Goal: Task Accomplishment & Management: Manage account settings

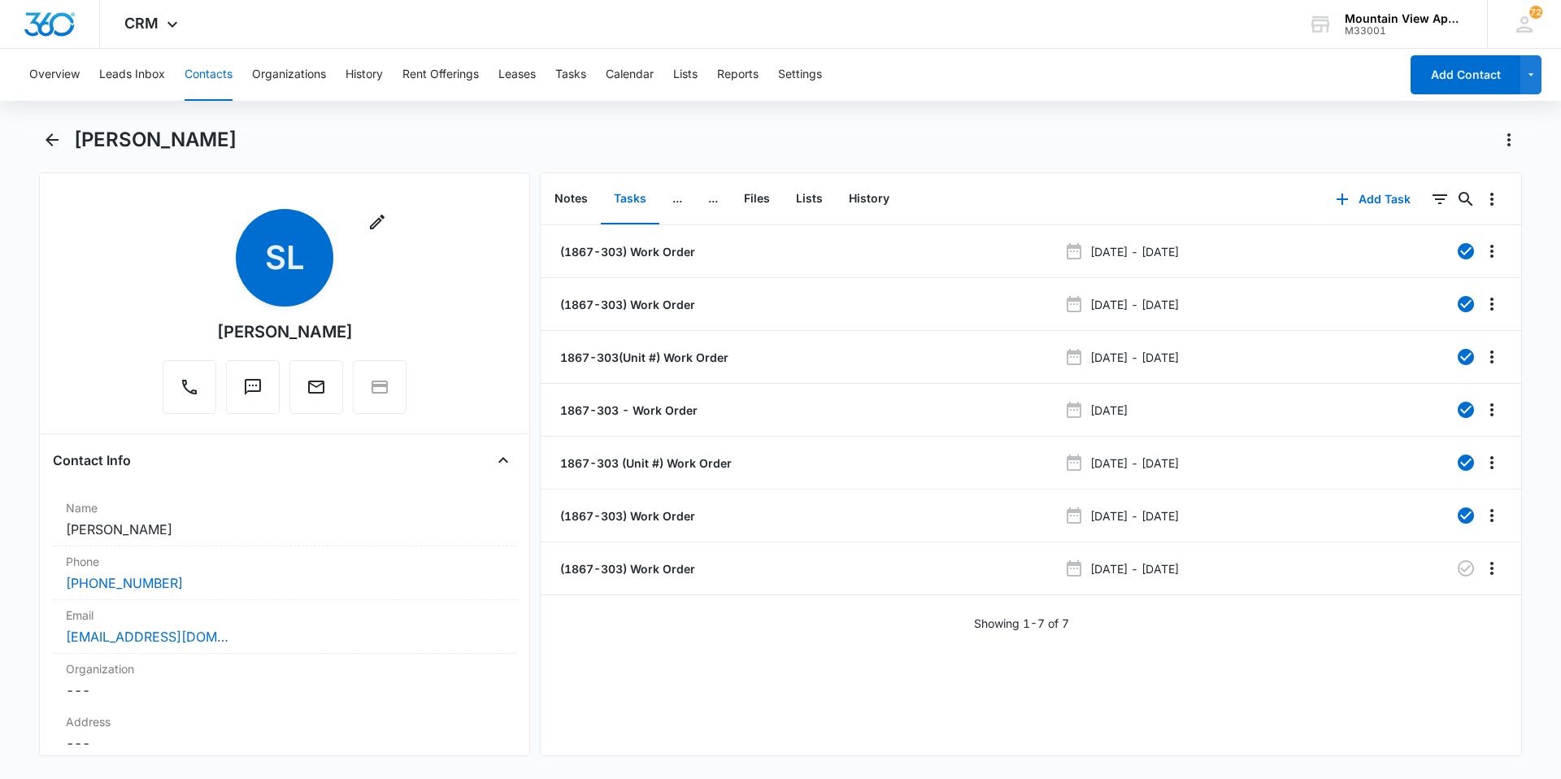
scroll to position [325, 0]
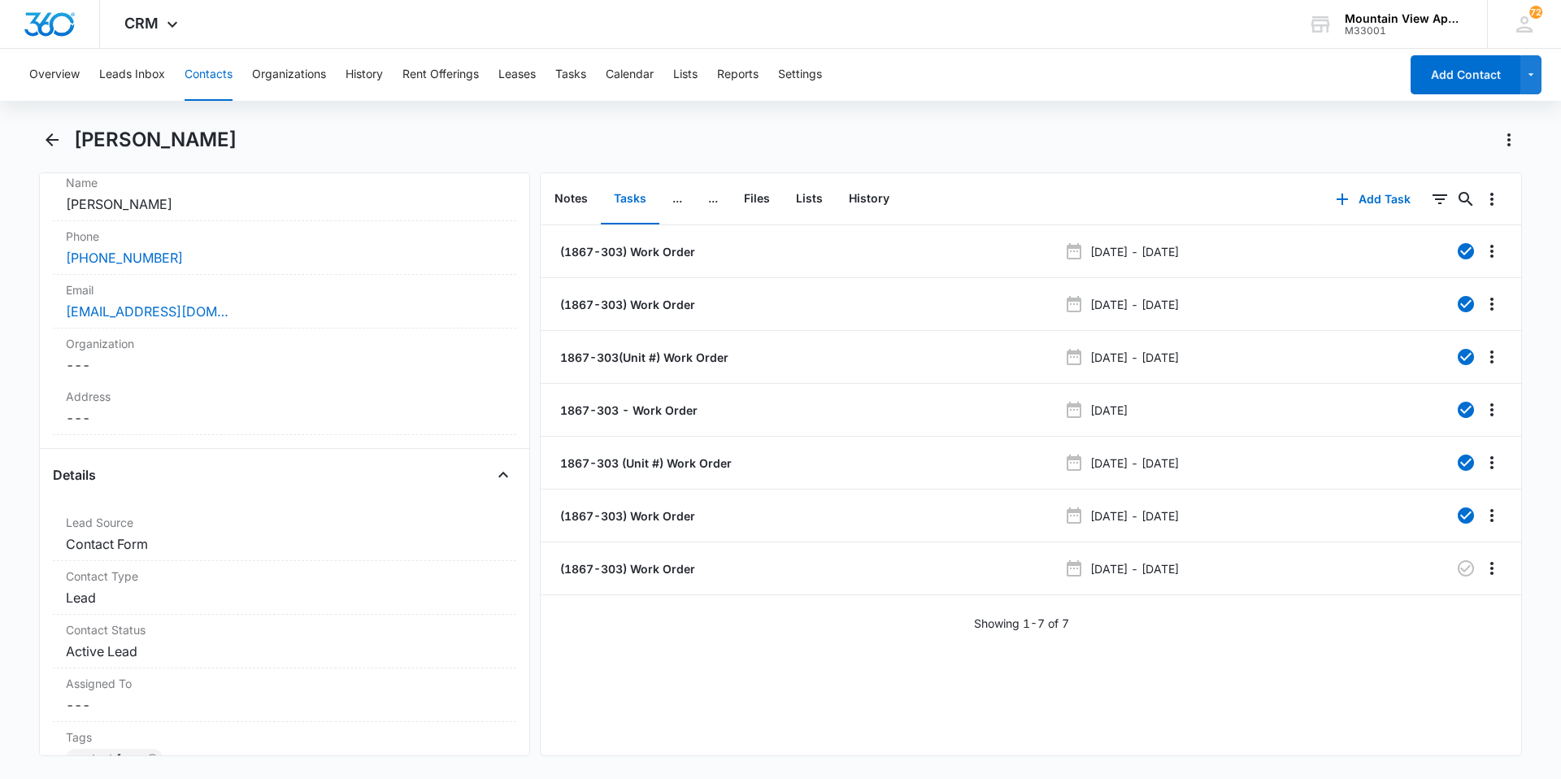
click at [194, 74] on button "Contacts" at bounding box center [209, 75] width 48 height 52
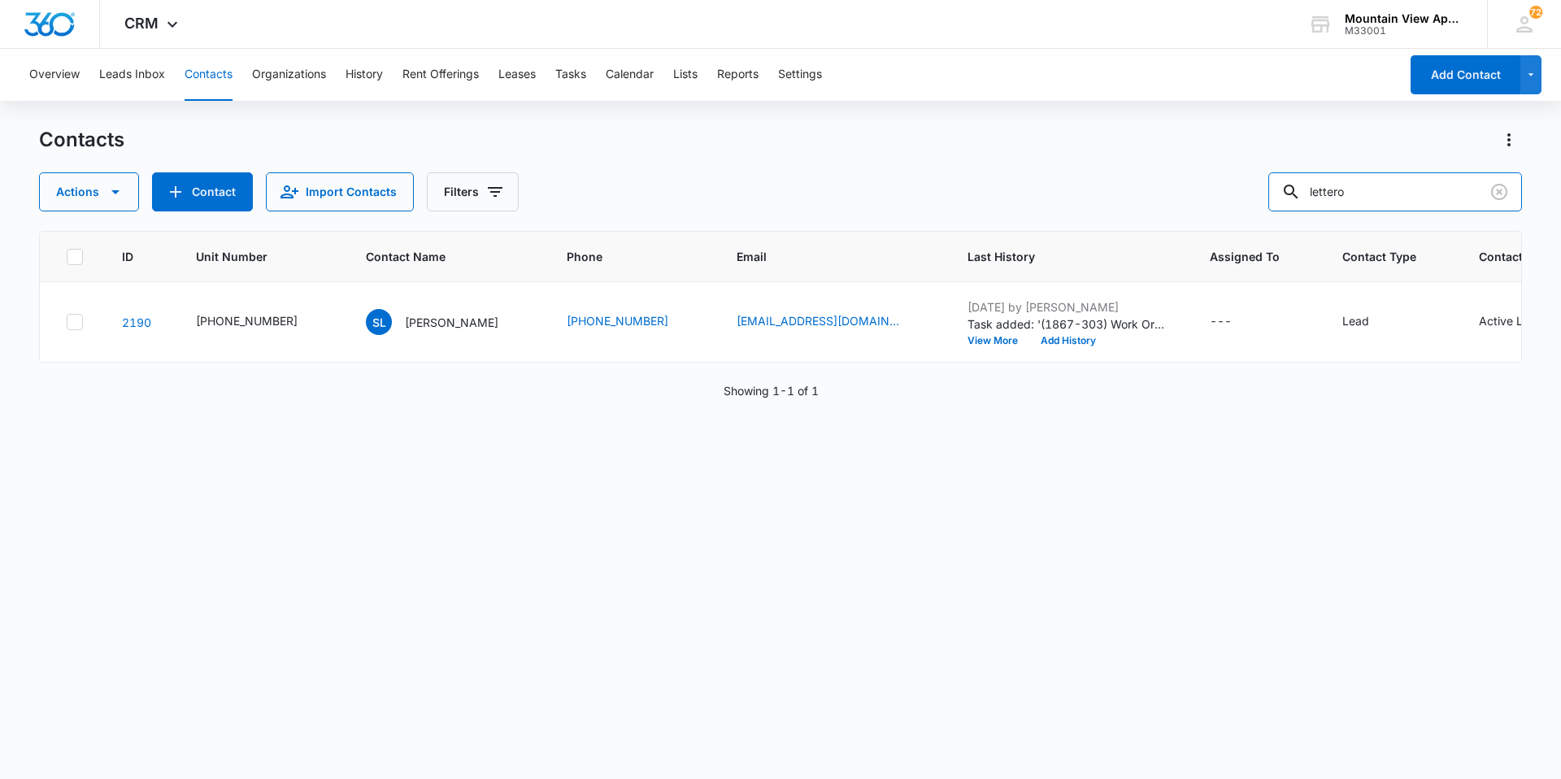
drag, startPoint x: 1393, startPoint y: 195, endPoint x: 926, endPoint y: 228, distance: 467.9
click at [926, 228] on div "Contacts Actions Contact Import Contacts Filters lettero ID Unit Number Contact…" at bounding box center [780, 452] width 1483 height 651
type input "[PERSON_NAME]"
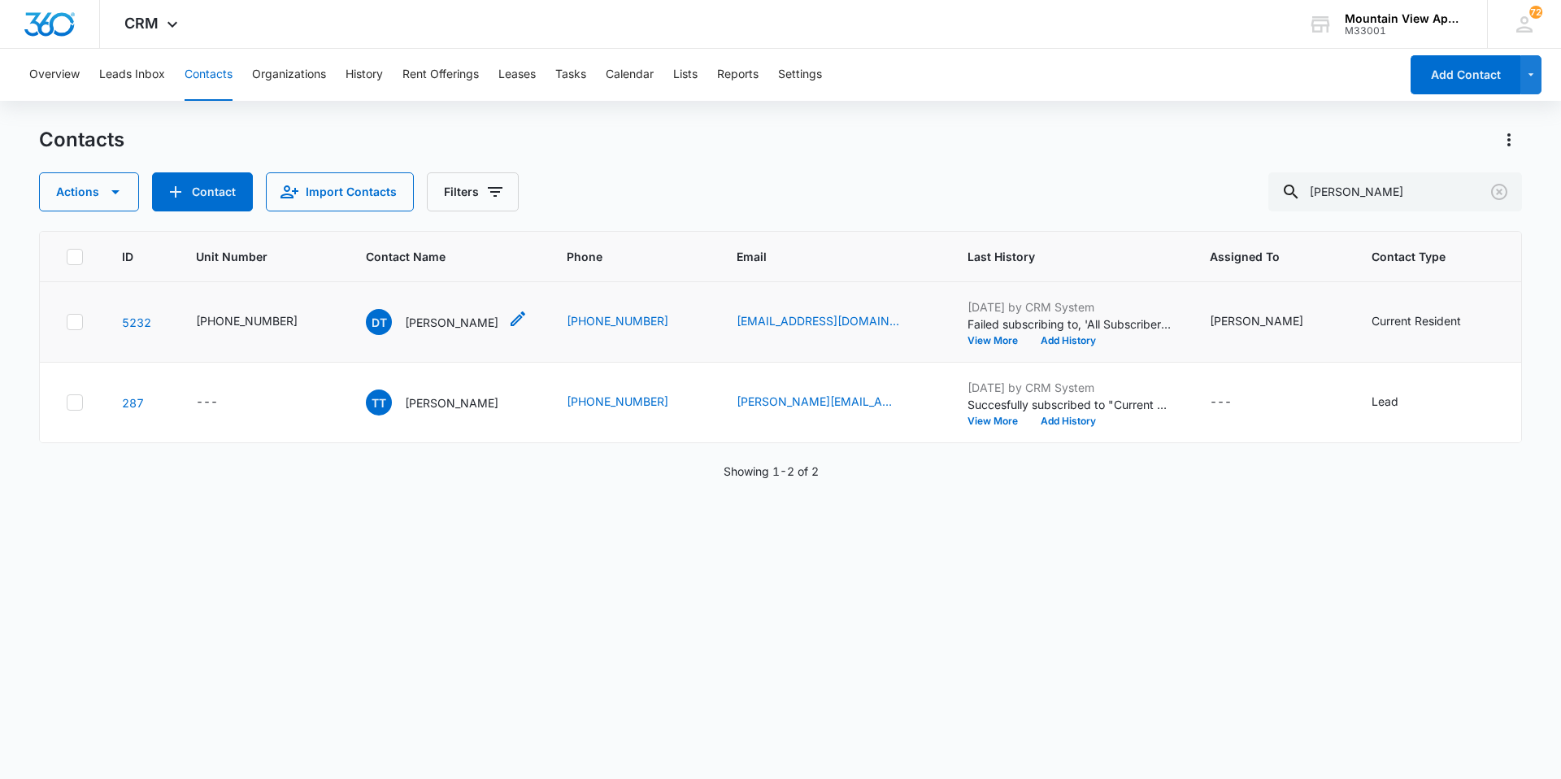
click at [466, 324] on p "[PERSON_NAME]" at bounding box center [452, 322] width 94 height 17
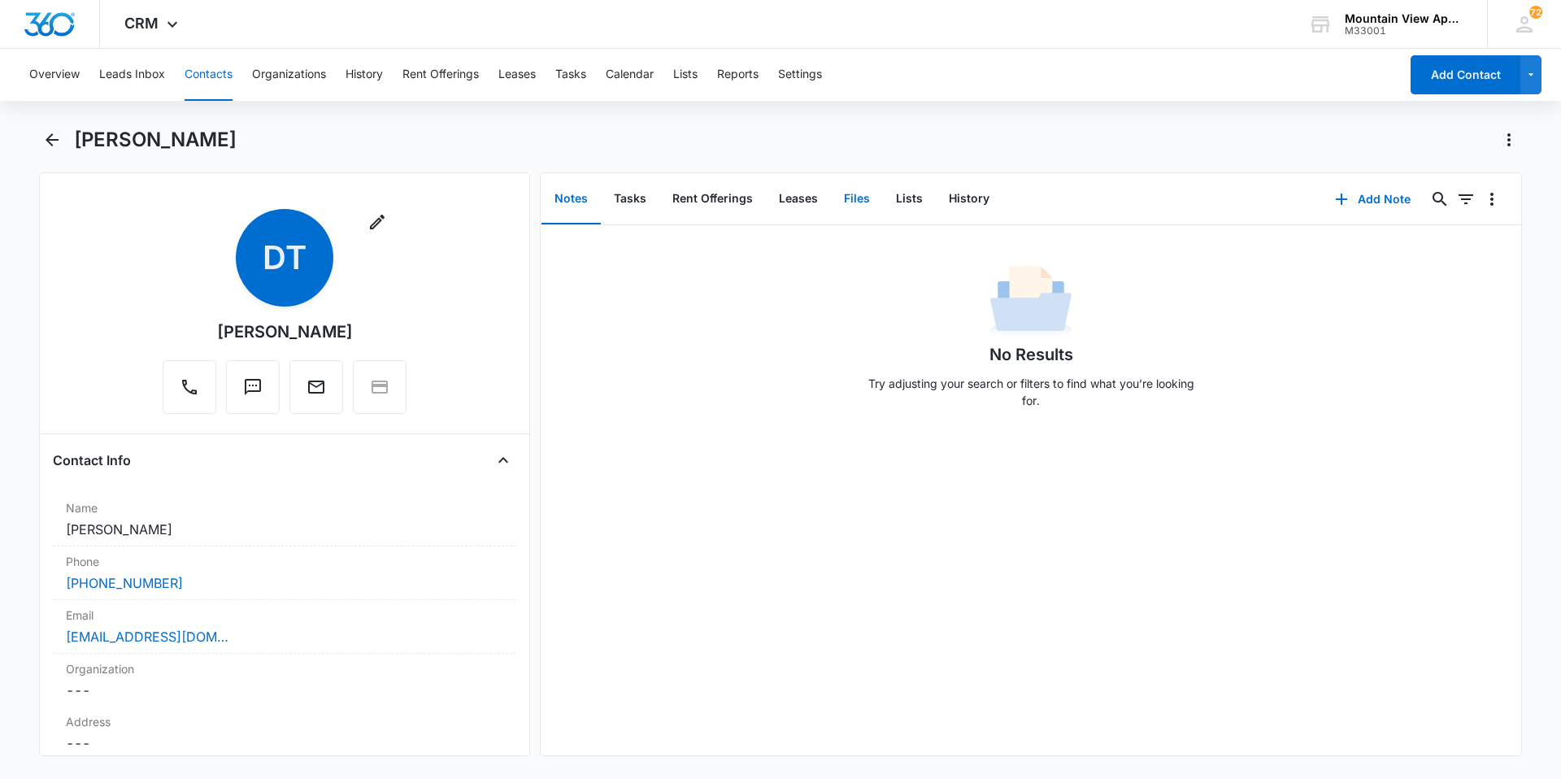
click at [850, 201] on button "Files" at bounding box center [857, 199] width 52 height 50
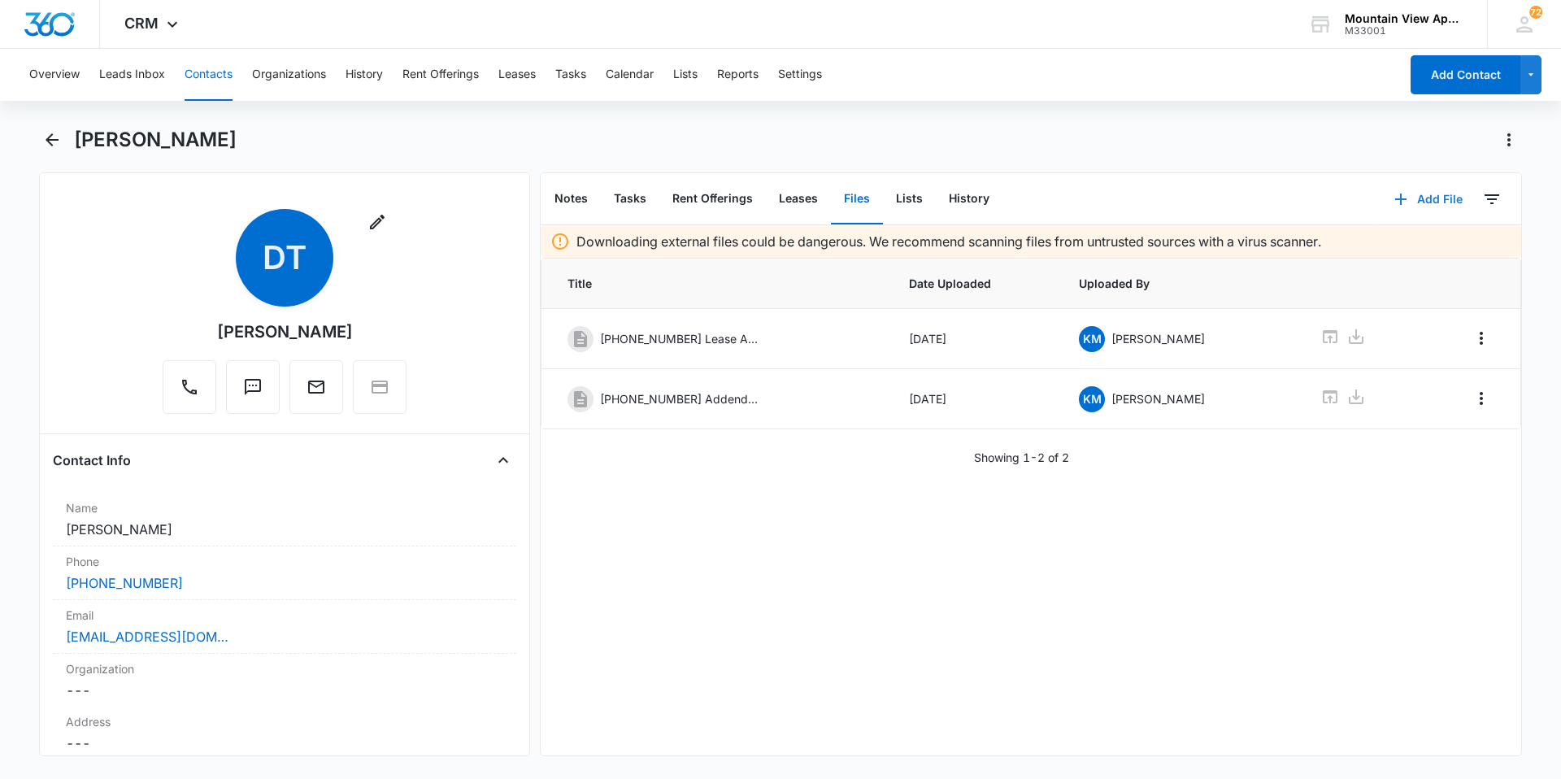
click at [1417, 205] on button "Add File" at bounding box center [1428, 199] width 101 height 39
click at [1418, 247] on div "Upload Files" at bounding box center [1406, 251] width 65 height 11
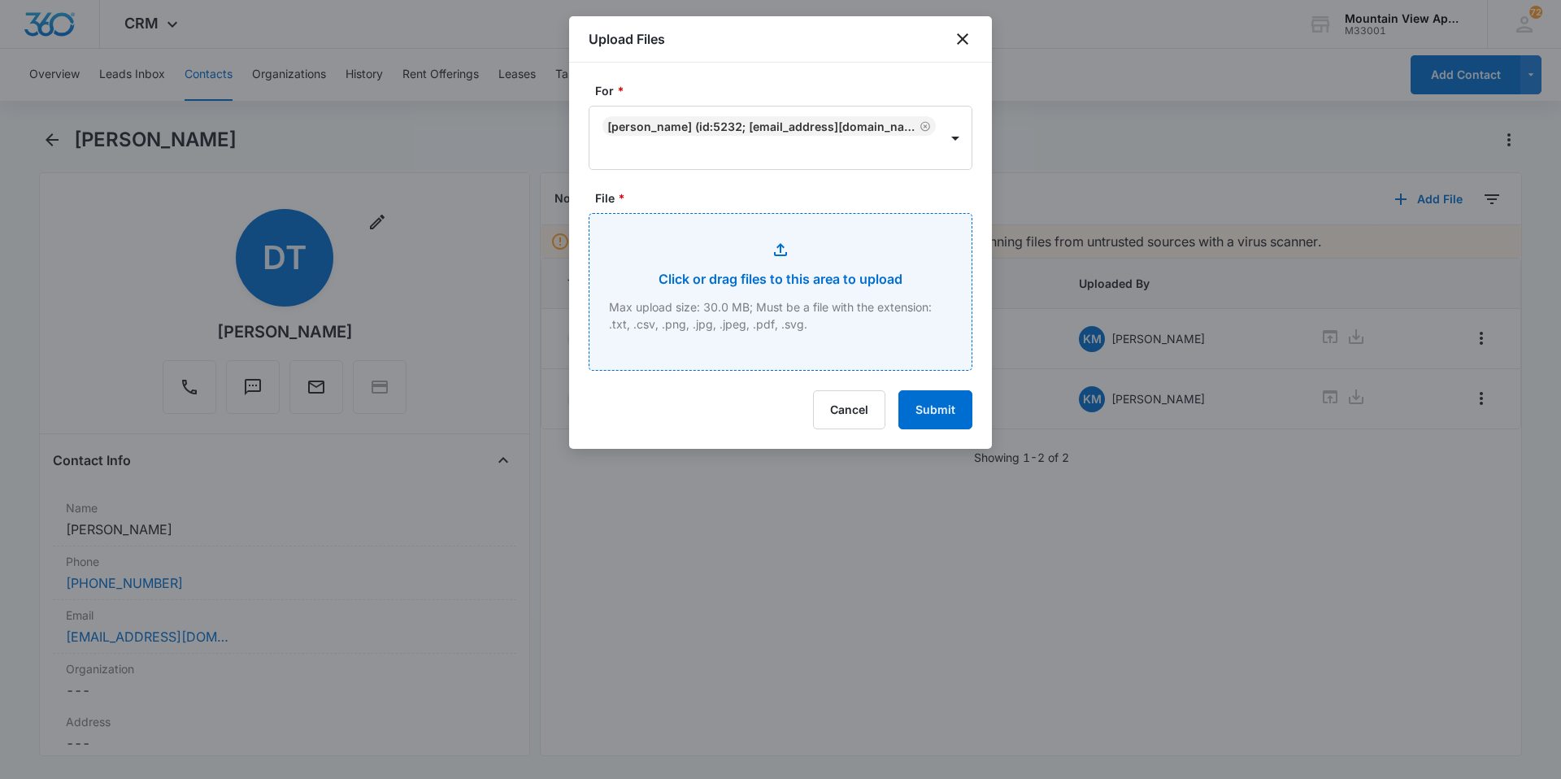
click at [760, 290] on input "File *" at bounding box center [781, 292] width 382 height 156
type input "C:\fakepath\[PHONE_NUMBER] Renters Insurance.pdf"
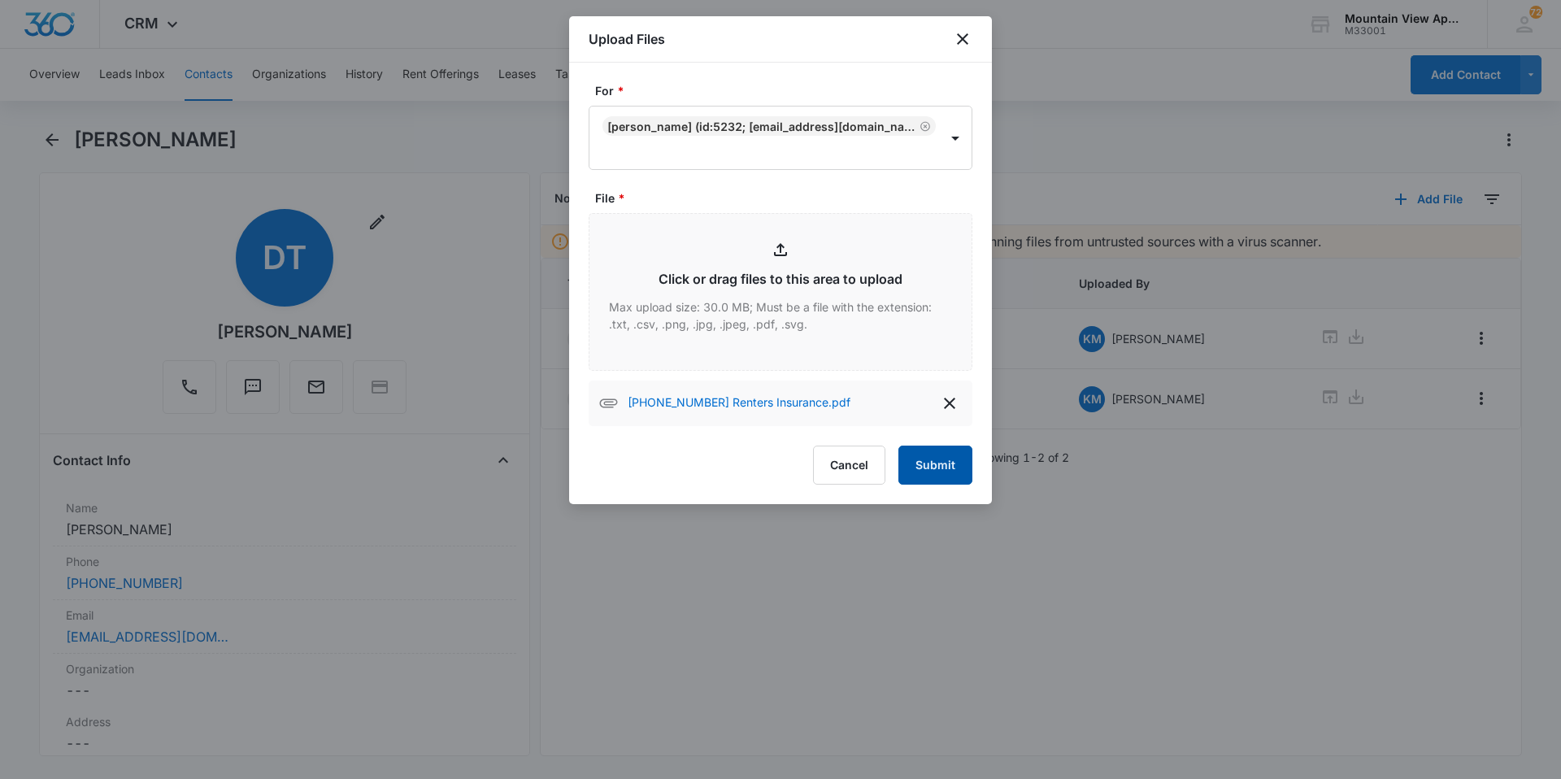
click at [929, 460] on button "Submit" at bounding box center [936, 465] width 74 height 39
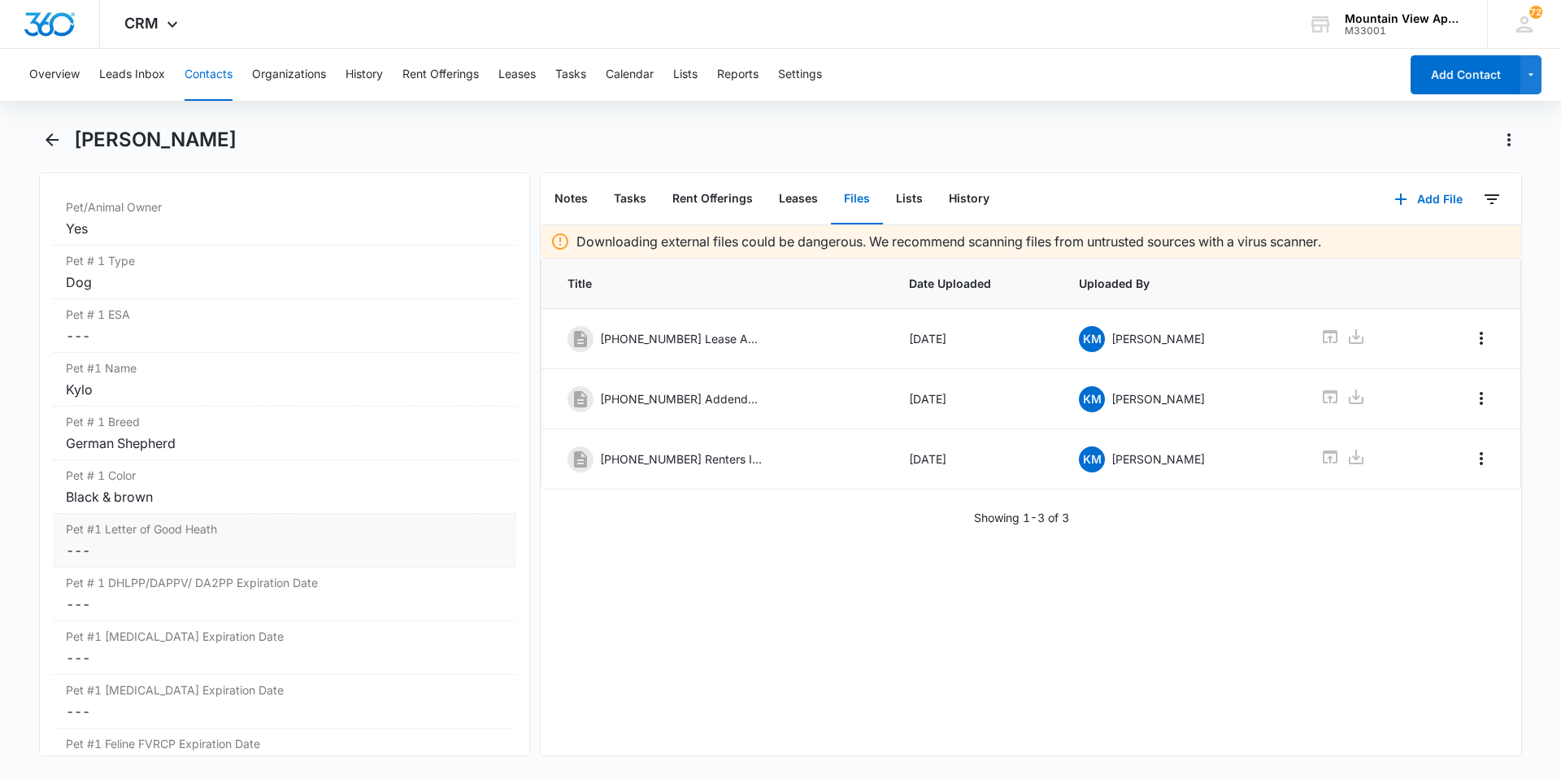
scroll to position [2358, 0]
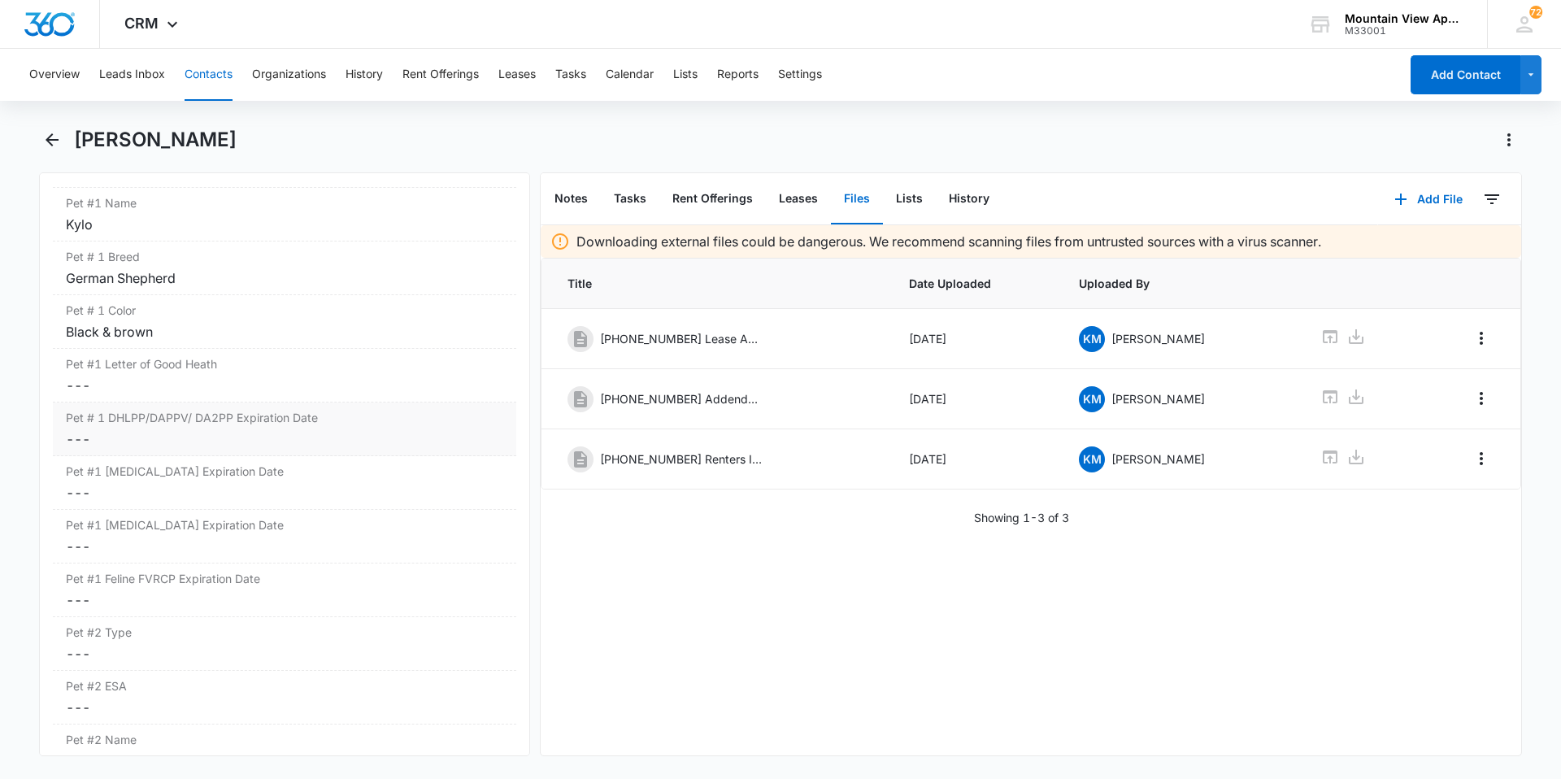
click at [75, 436] on dd "Cancel Save Changes ---" at bounding box center [285, 439] width 438 height 20
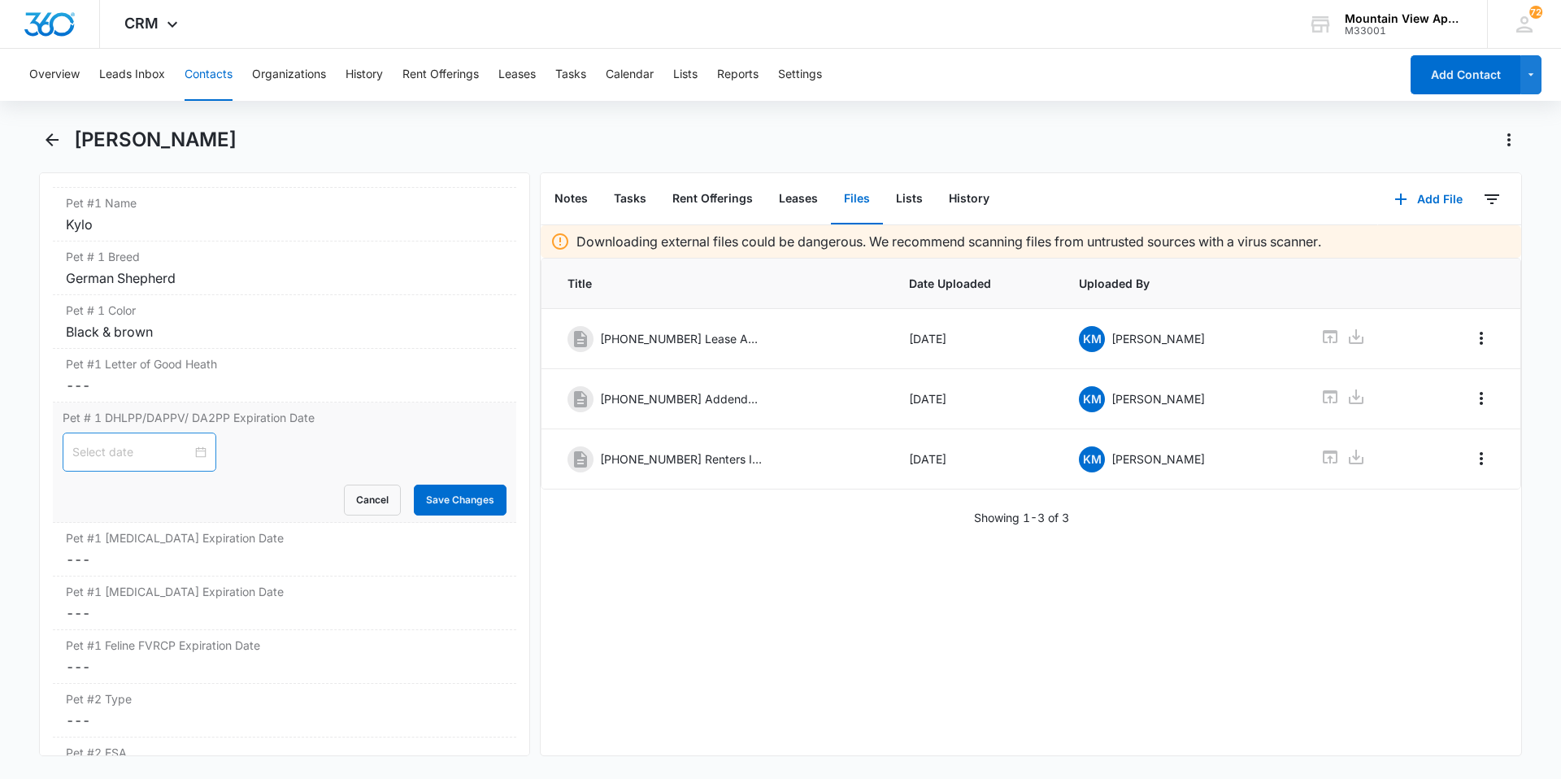
click at [190, 452] on div at bounding box center [139, 452] width 134 height 18
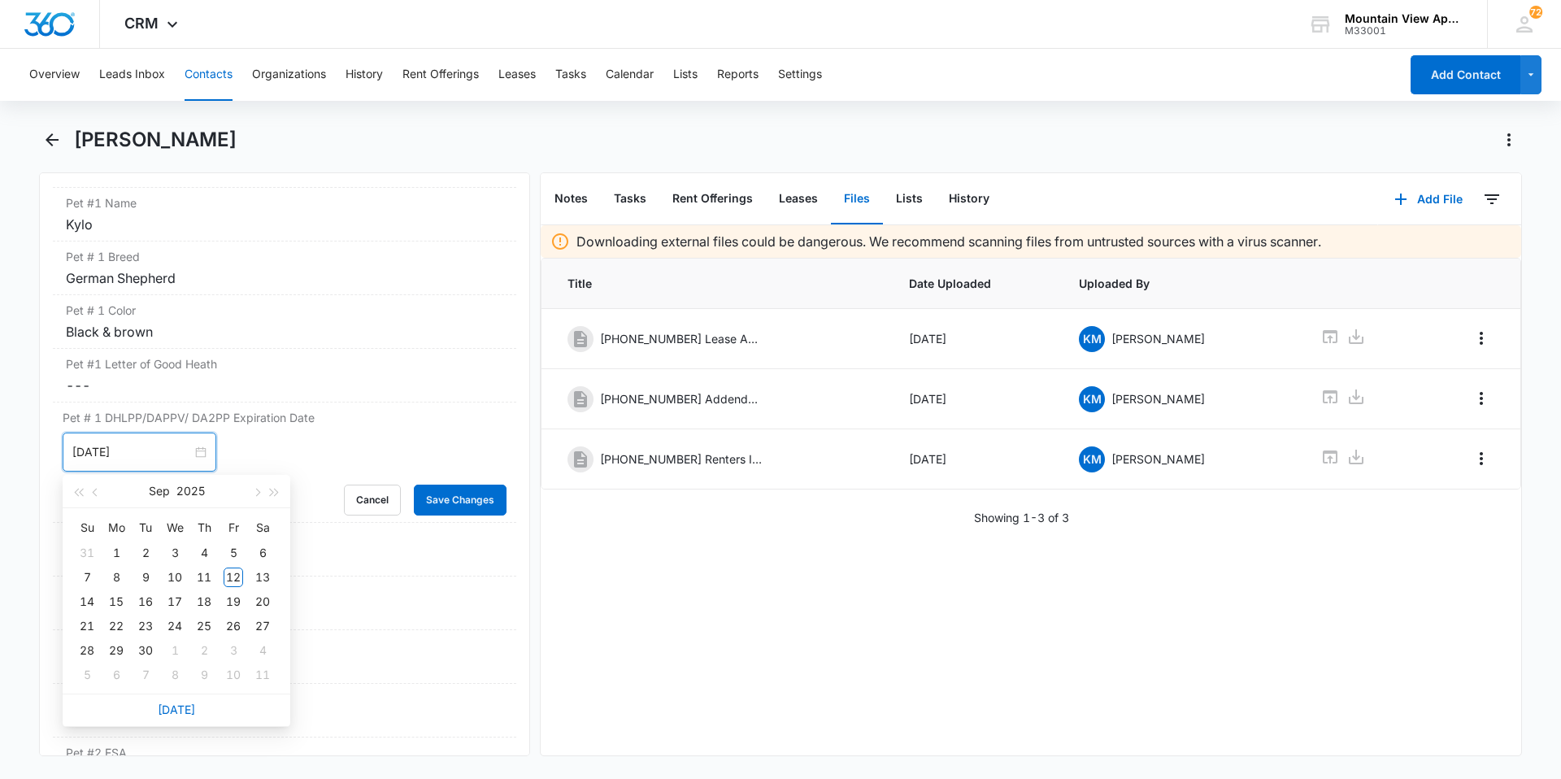
type input "[DATE]"
click at [278, 486] on button "button" at bounding box center [275, 491] width 18 height 33
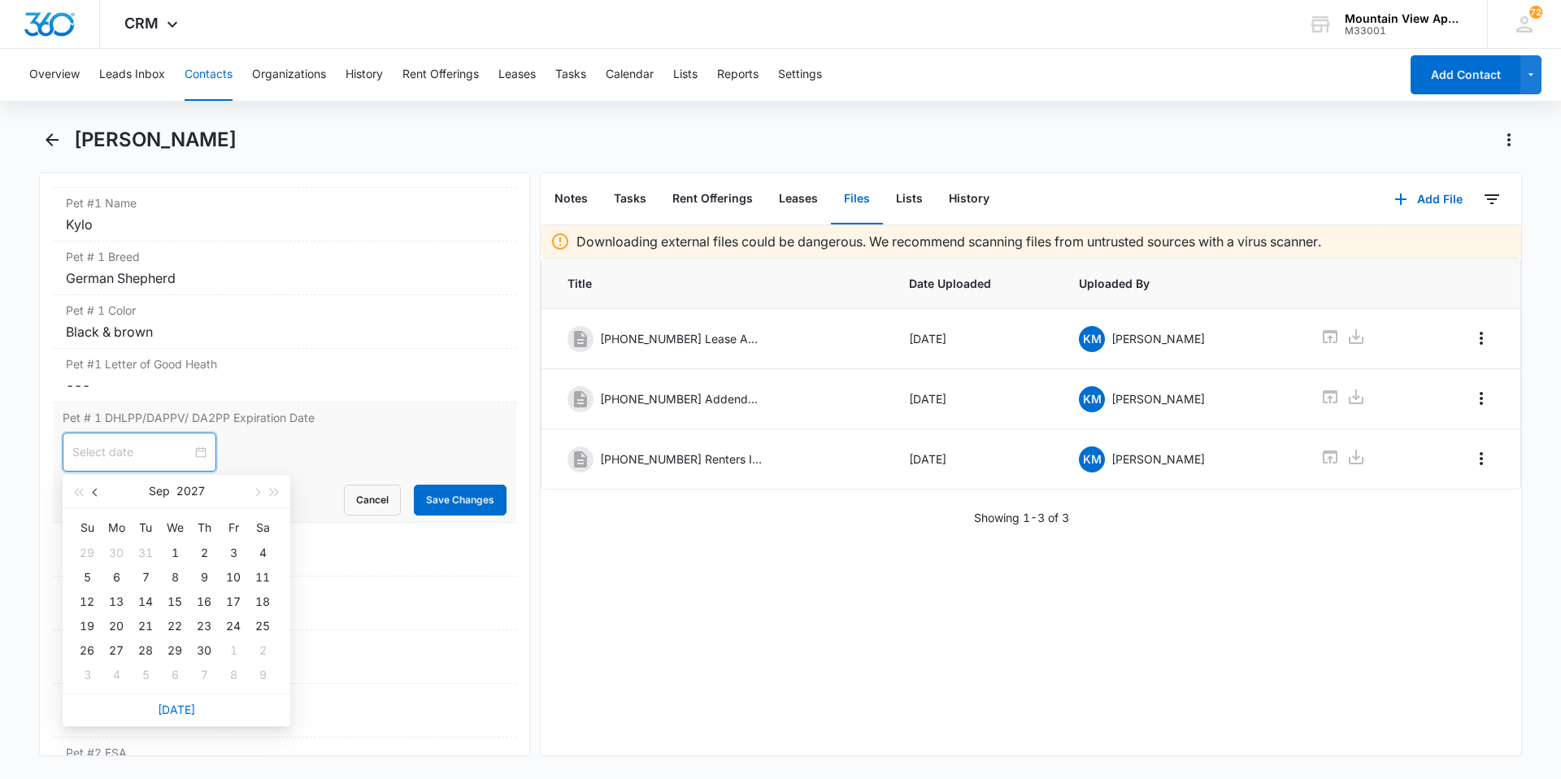
click at [97, 494] on span "button" at bounding box center [97, 493] width 8 height 8
type input "[DATE]"
click at [198, 628] on div "26" at bounding box center [204, 626] width 20 height 20
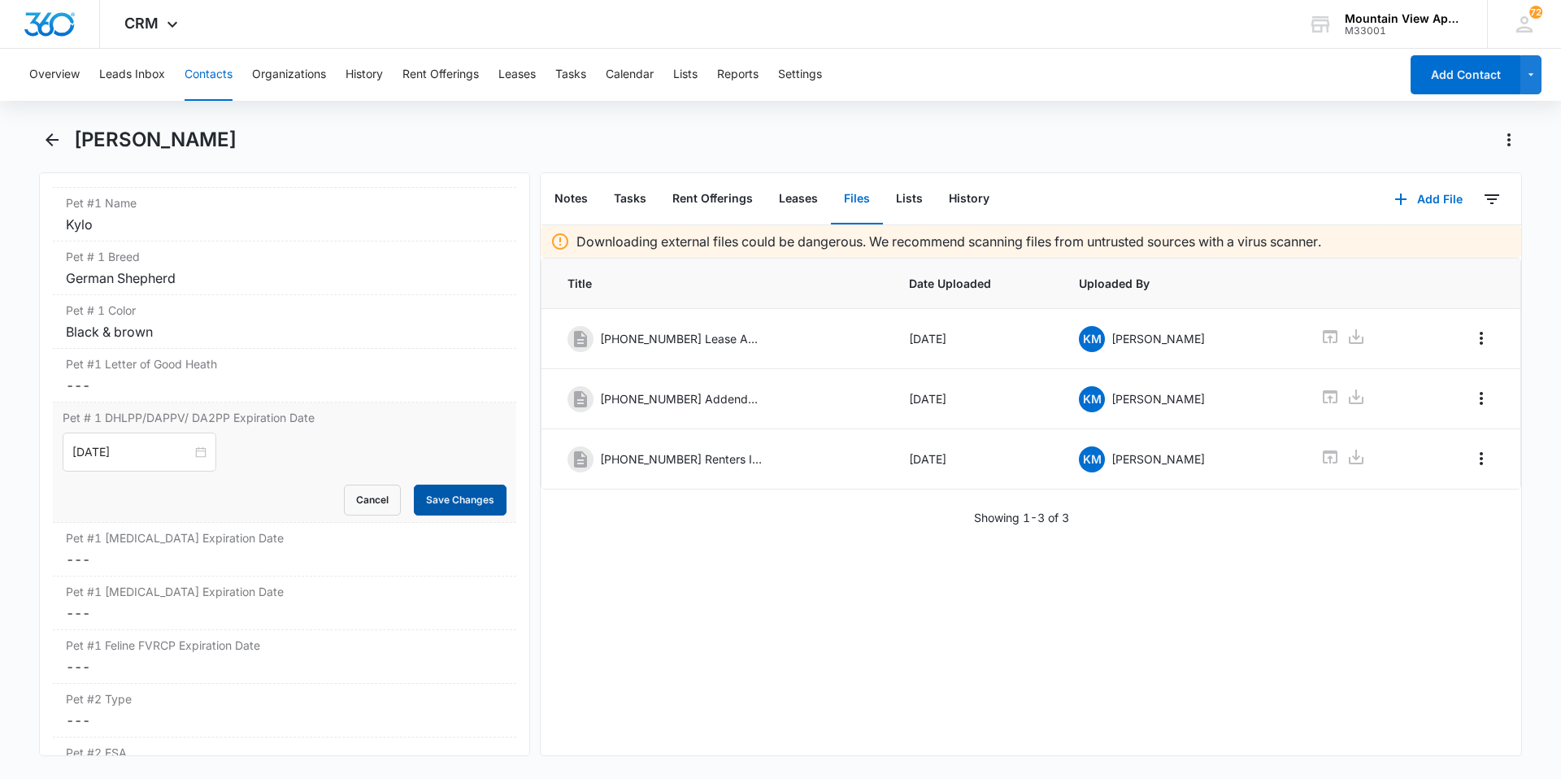
click at [468, 496] on button "Save Changes" at bounding box center [460, 500] width 93 height 31
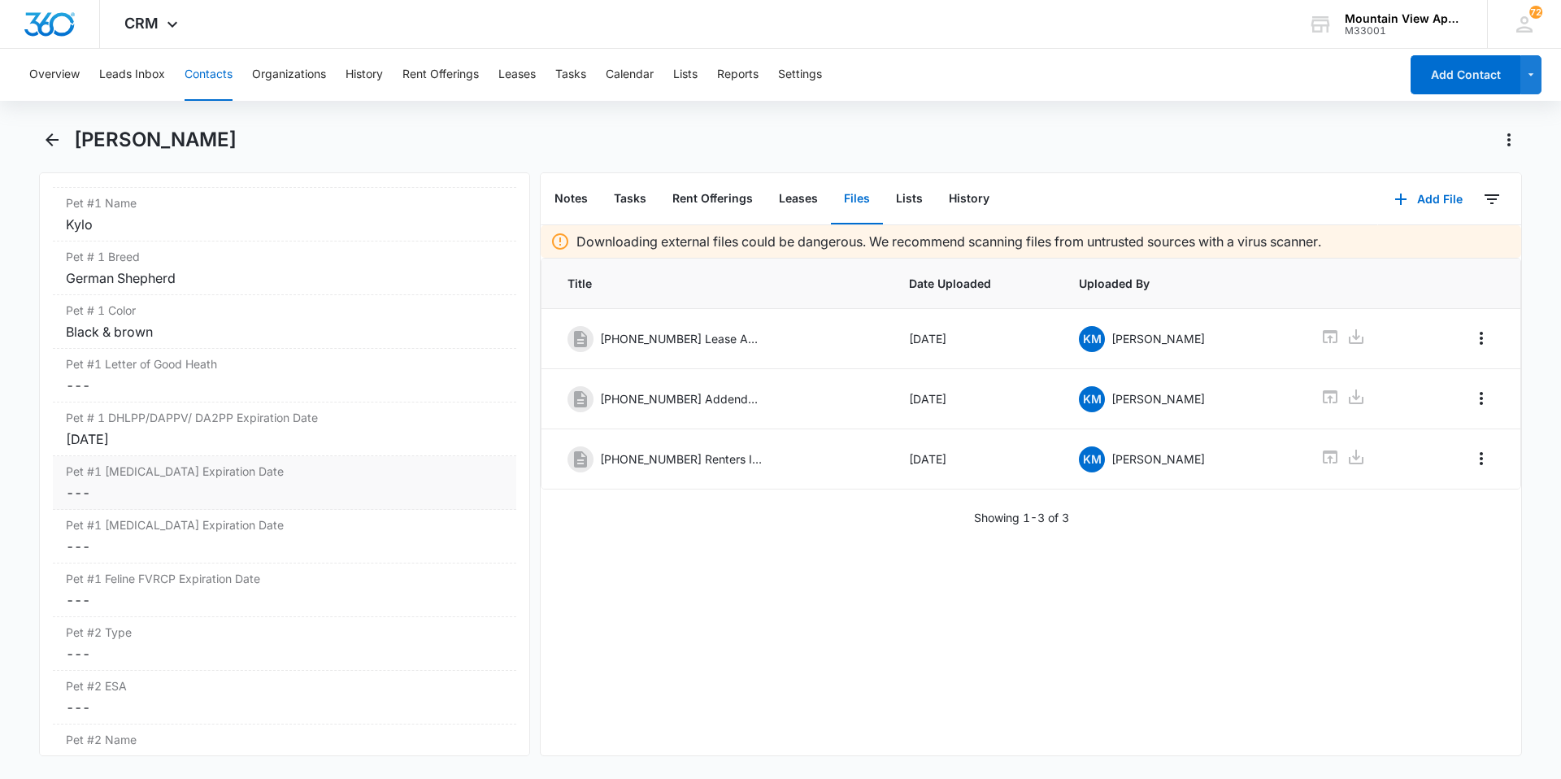
click at [74, 486] on dd "Cancel Save Changes ---" at bounding box center [285, 493] width 438 height 20
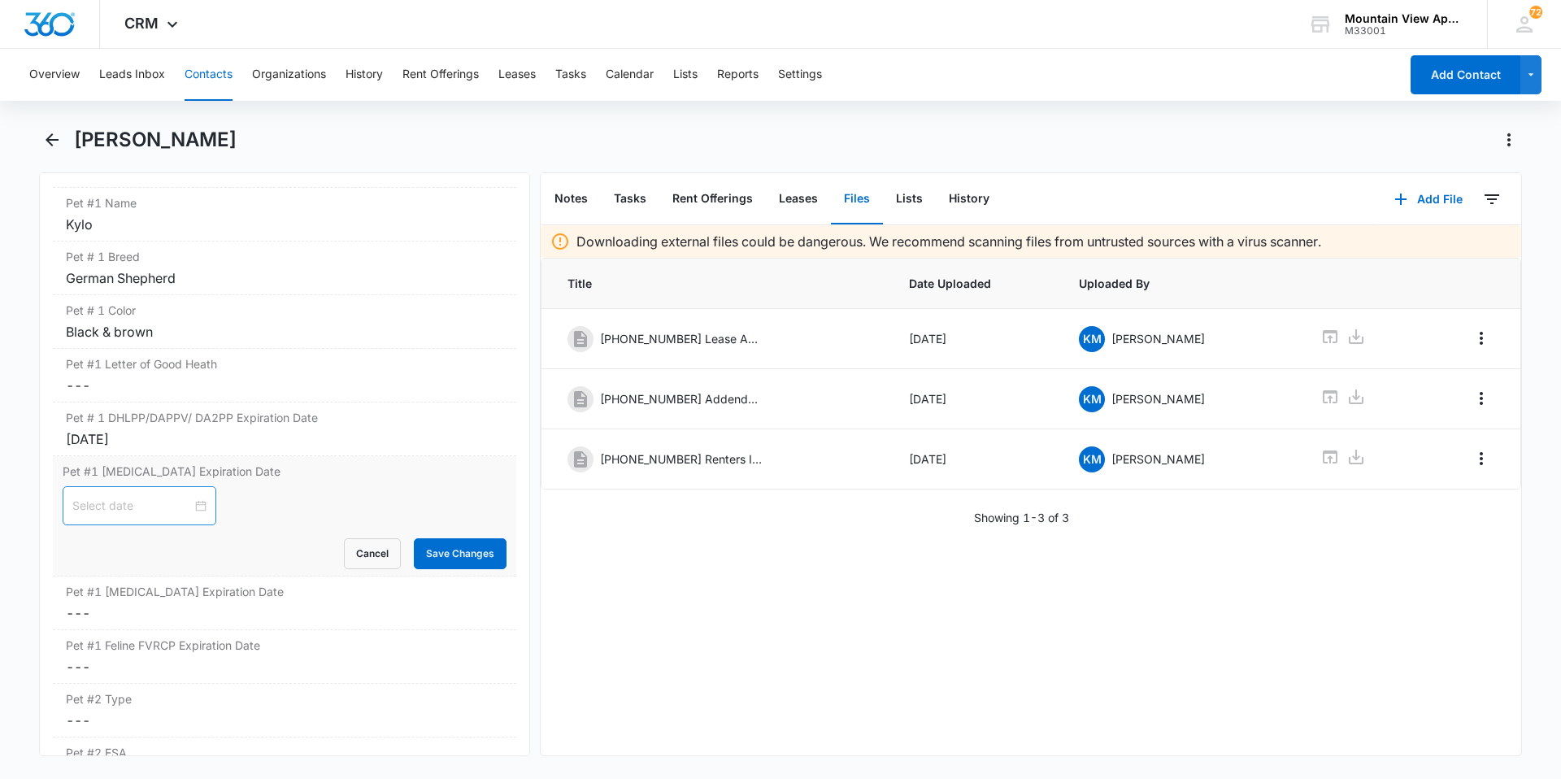
click at [189, 505] on div at bounding box center [139, 506] width 134 height 18
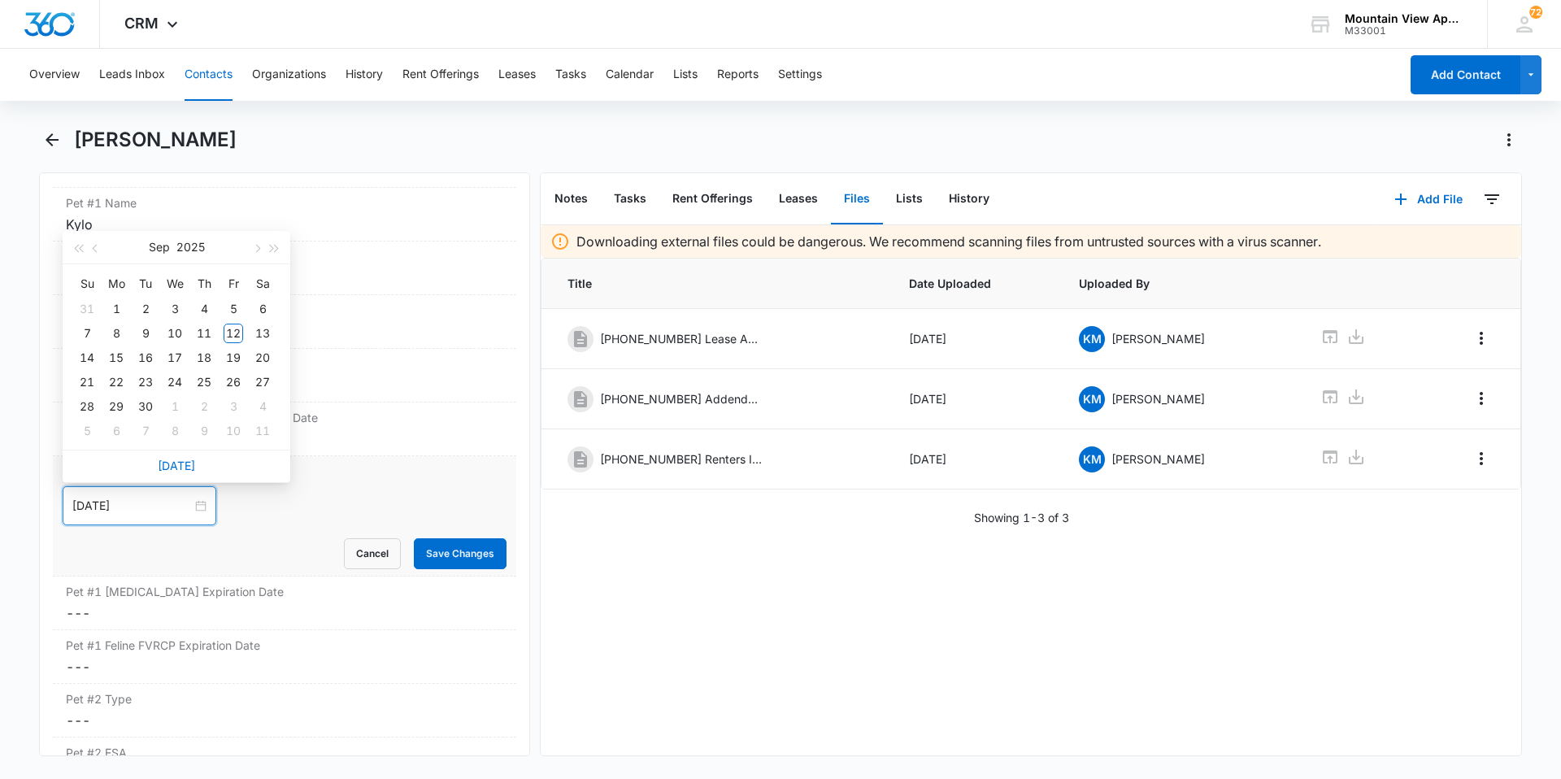
type input "[DATE]"
click at [277, 247] on span "button" at bounding box center [275, 249] width 8 height 8
click at [94, 247] on span "button" at bounding box center [97, 249] width 8 height 8
type input "[DATE]"
click at [182, 406] on div "26" at bounding box center [175, 407] width 20 height 20
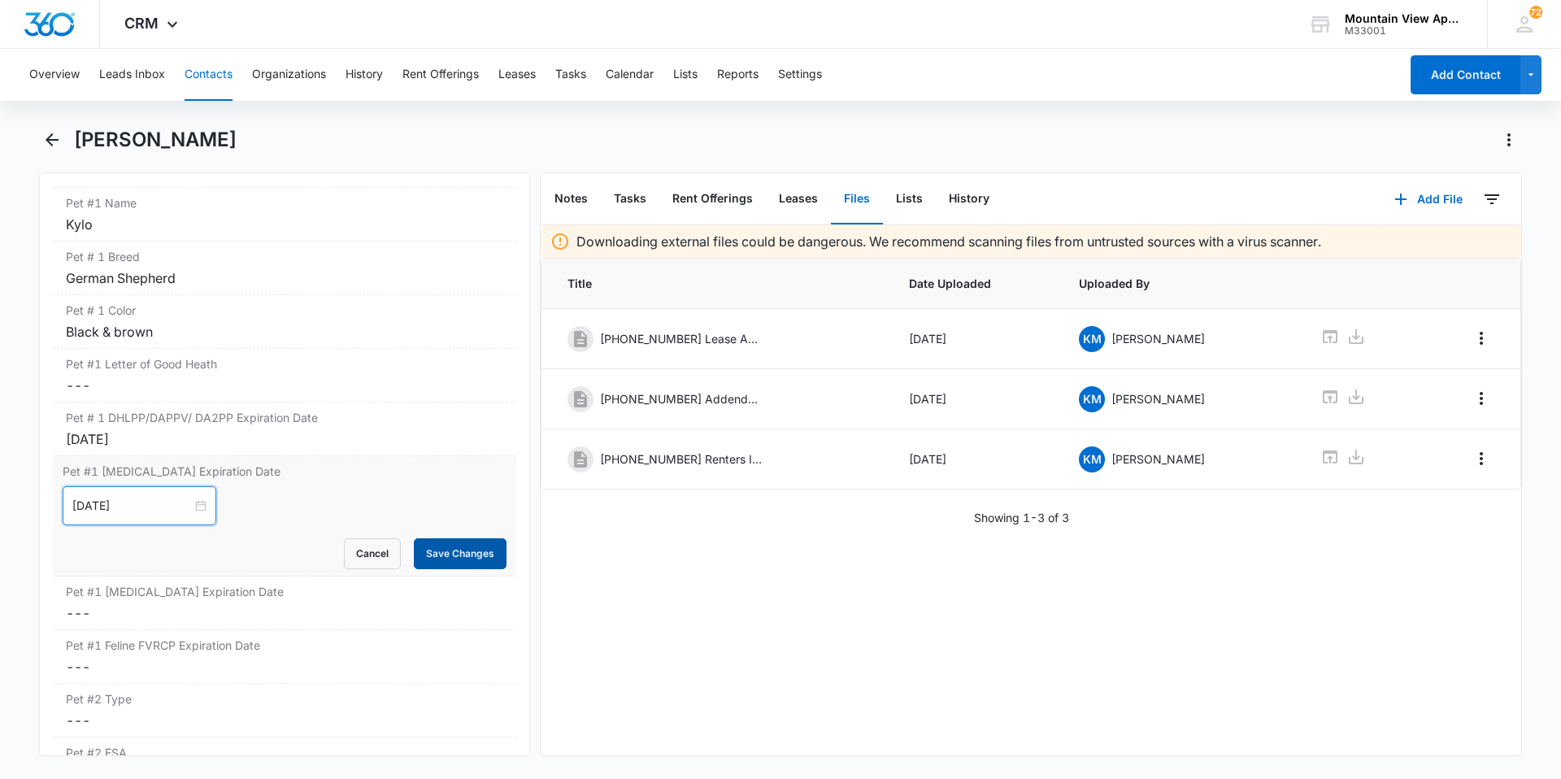
click at [447, 551] on button "Save Changes" at bounding box center [460, 553] width 93 height 31
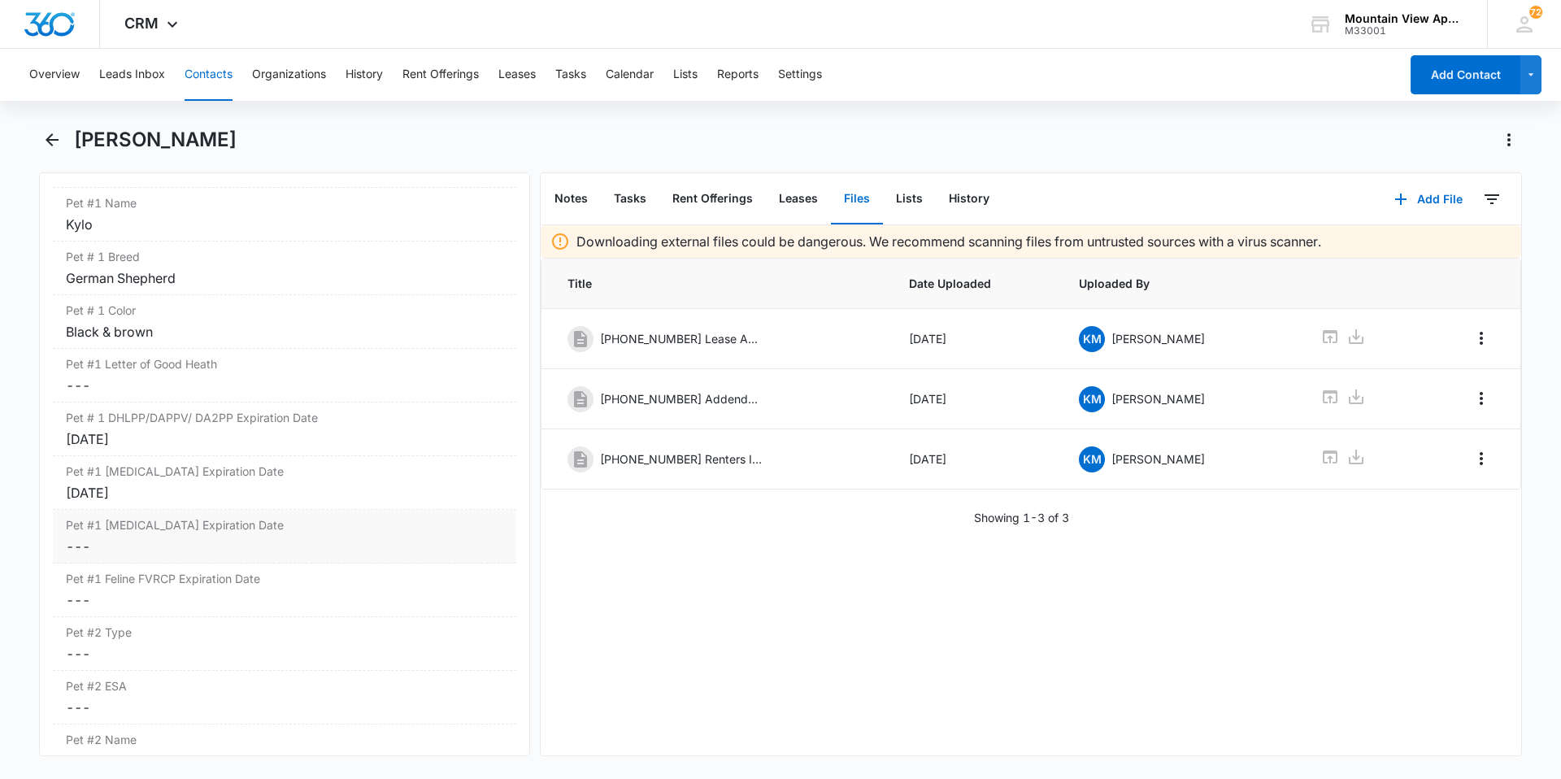
click at [83, 557] on div "Pet #1 [MEDICAL_DATA] Expiration Date Cancel Save Changes ---" at bounding box center [285, 537] width 464 height 54
click at [194, 554] on div at bounding box center [139, 560] width 134 height 18
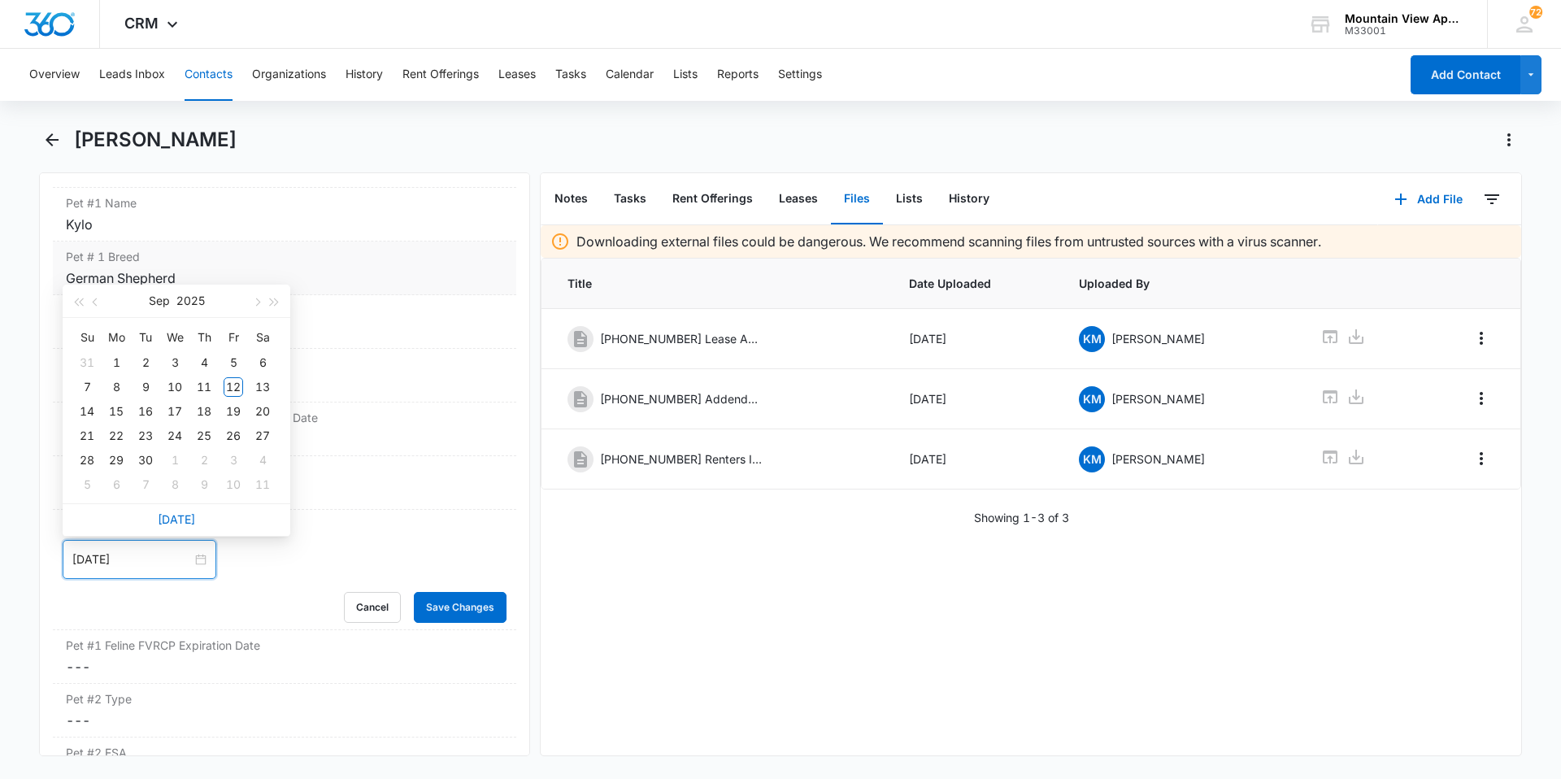
type input "[DATE]"
click at [273, 306] on button "button" at bounding box center [275, 301] width 18 height 33
click at [98, 301] on span "button" at bounding box center [97, 302] width 8 height 8
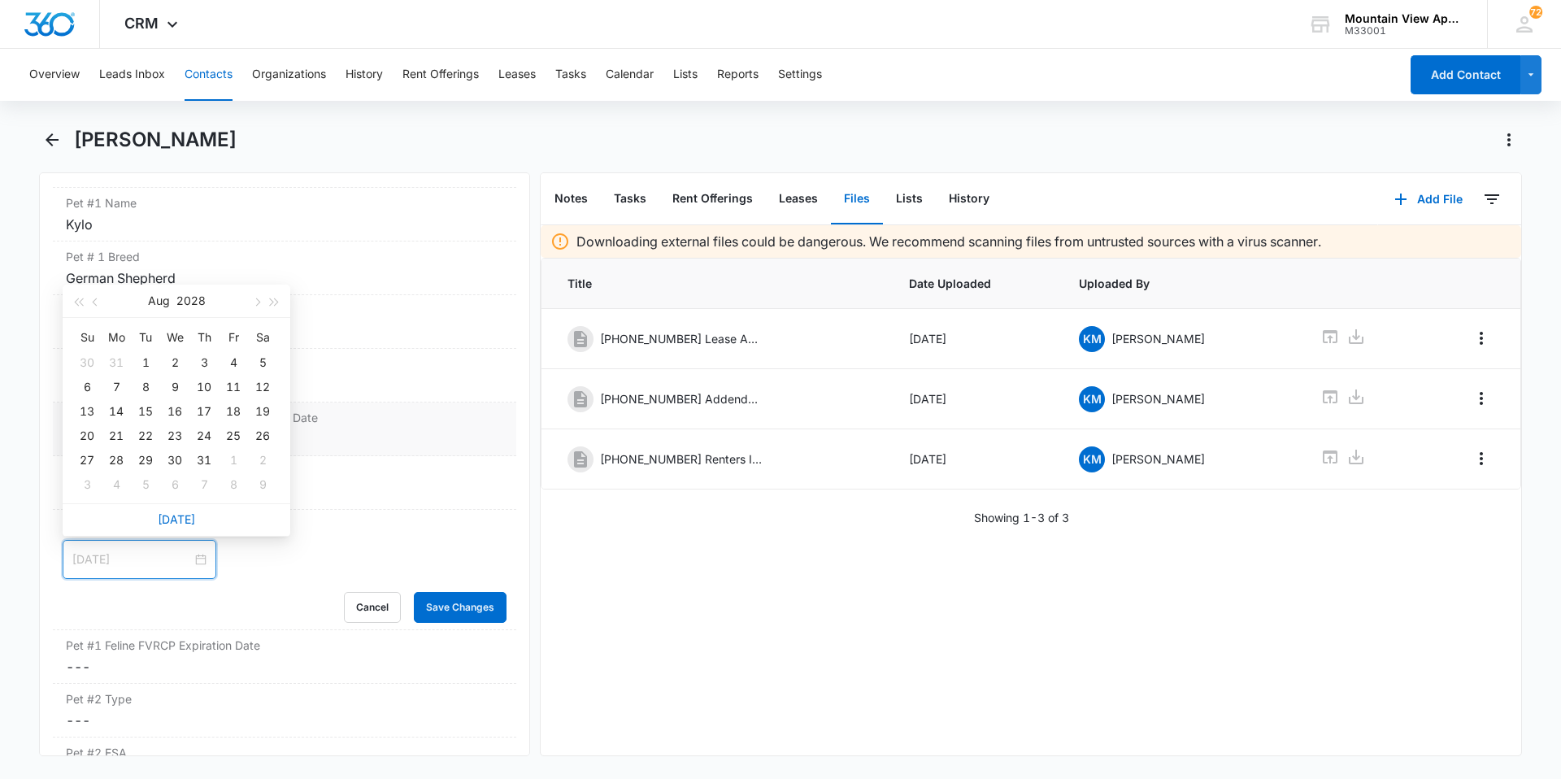
type input "[DATE]"
click at [118, 458] on div "28" at bounding box center [117, 461] width 20 height 20
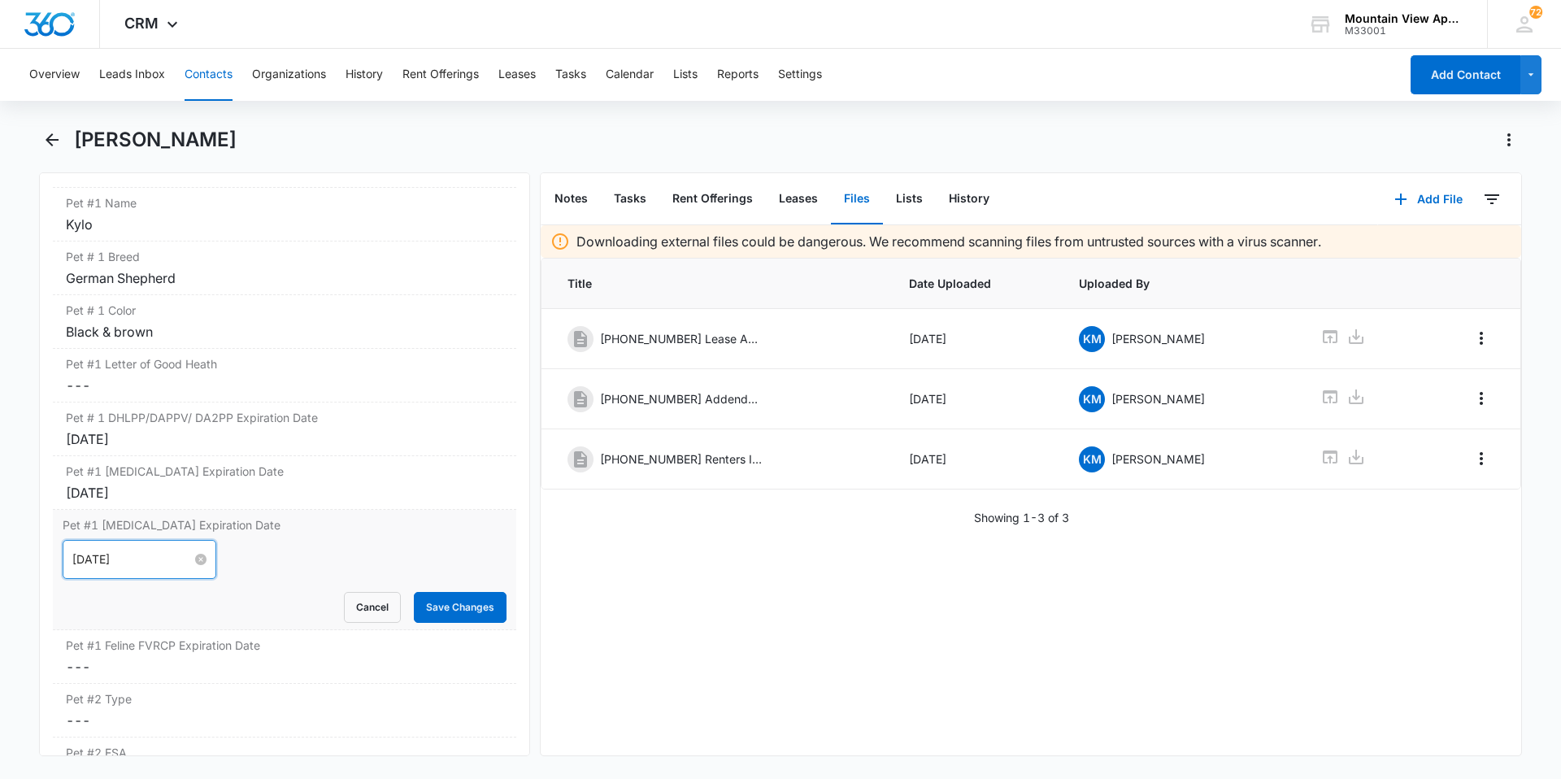
click at [190, 566] on div "[DATE]" at bounding box center [139, 560] width 134 height 18
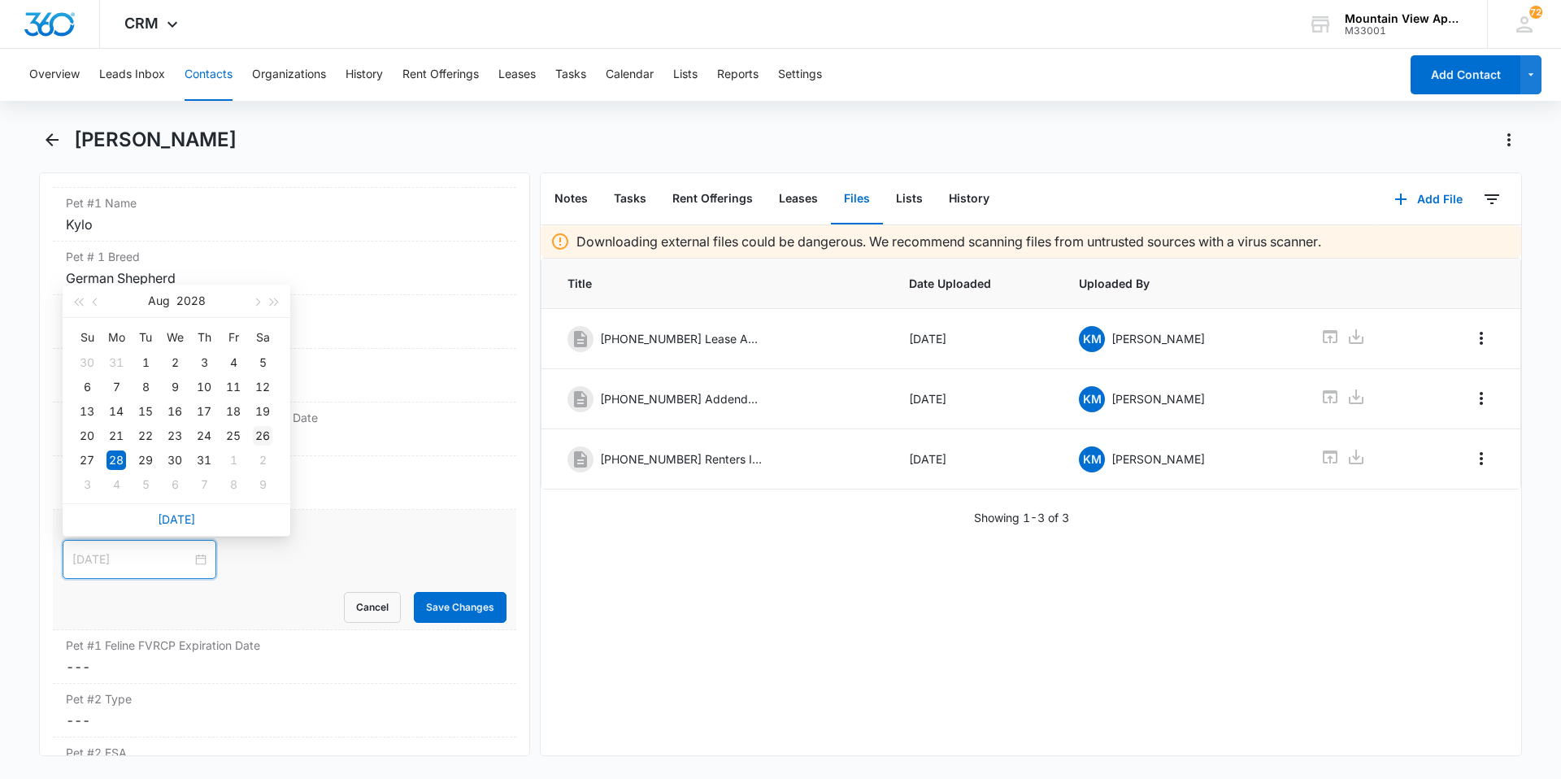
type input "[DATE]"
click at [271, 438] on div "26" at bounding box center [263, 436] width 20 height 20
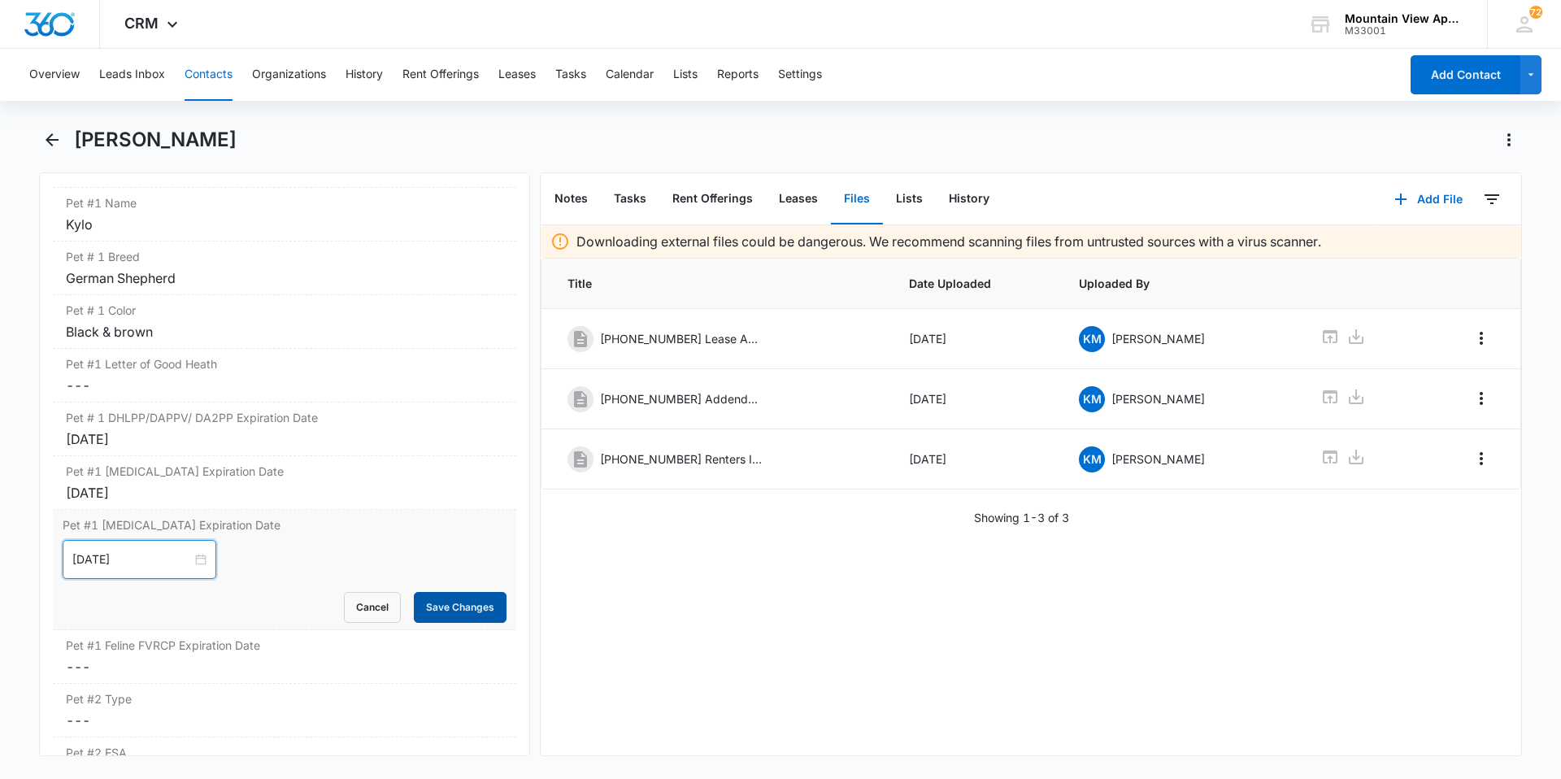
click at [437, 605] on button "Save Changes" at bounding box center [460, 607] width 93 height 31
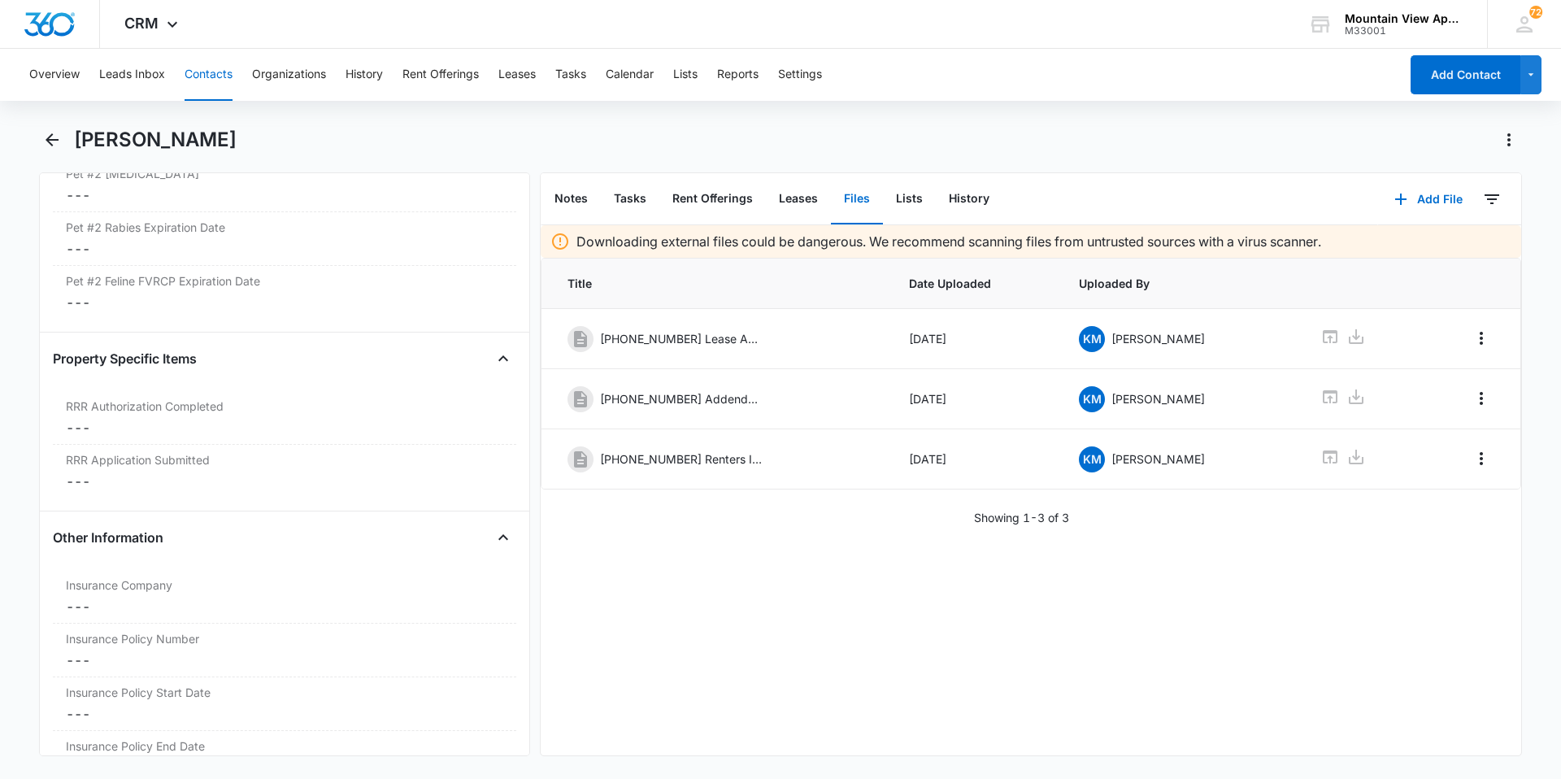
scroll to position [3518, 0]
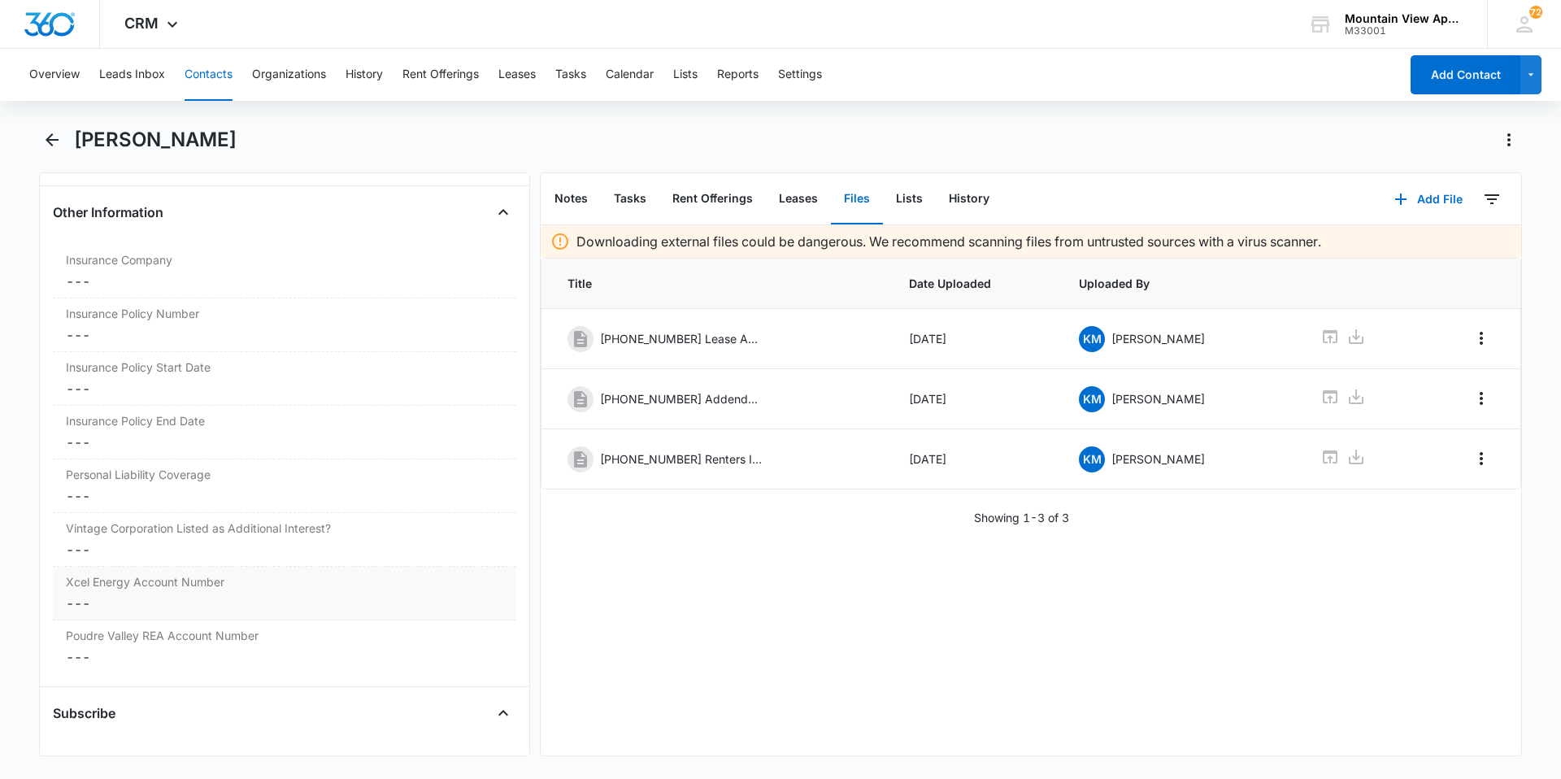
click at [97, 603] on dd "Cancel Save Changes ---" at bounding box center [285, 604] width 438 height 20
drag, startPoint x: 187, startPoint y: 621, endPoint x: 201, endPoint y: 618, distance: 14.2
click at [187, 621] on input "Xcel Energy Account Number" at bounding box center [285, 616] width 444 height 39
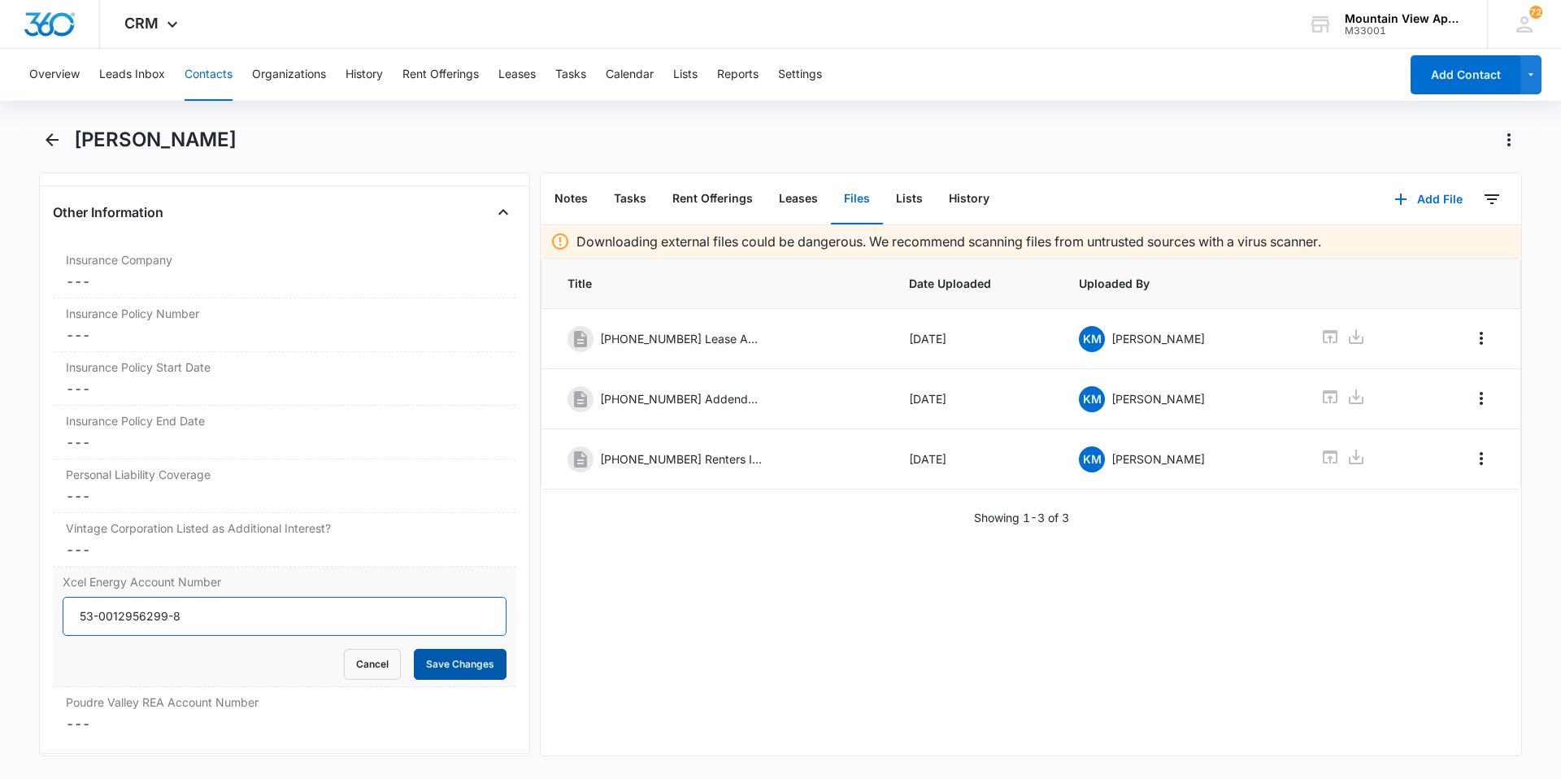
type input "53-0012956299-8"
click at [426, 658] on button "Save Changes" at bounding box center [460, 664] width 93 height 31
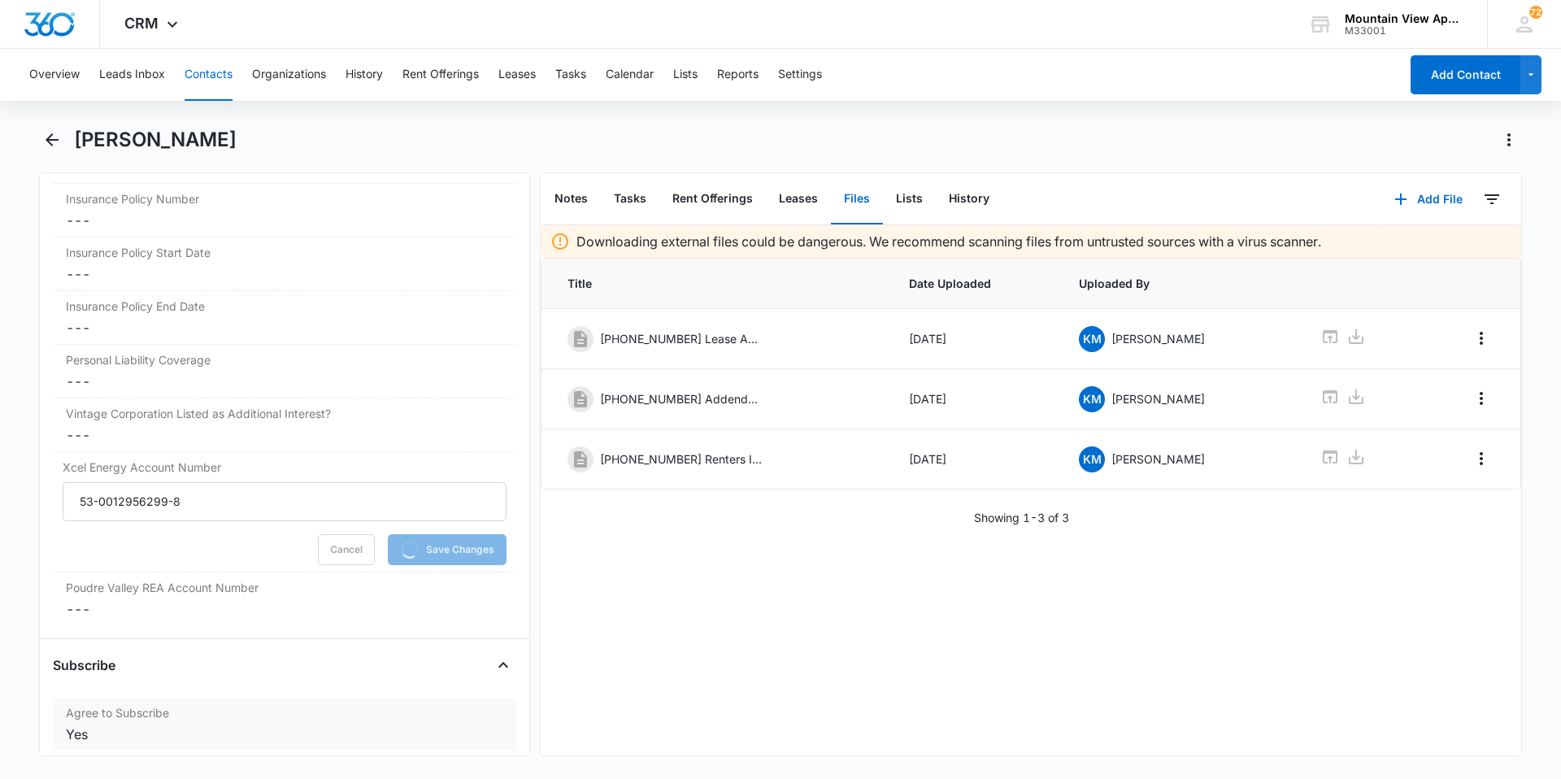
scroll to position [3762, 0]
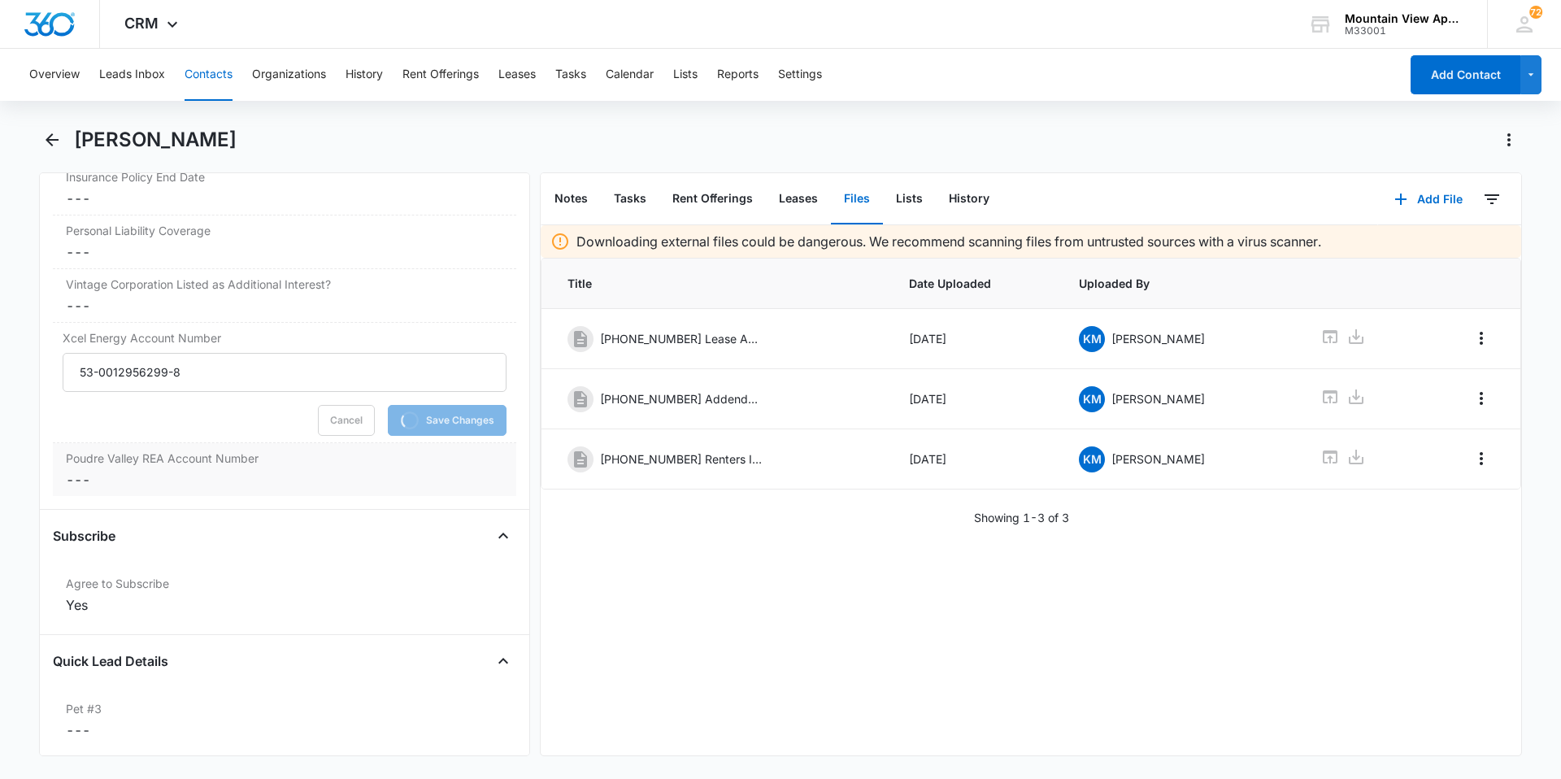
click at [87, 488] on dd "Cancel Save Changes ---" at bounding box center [285, 480] width 438 height 20
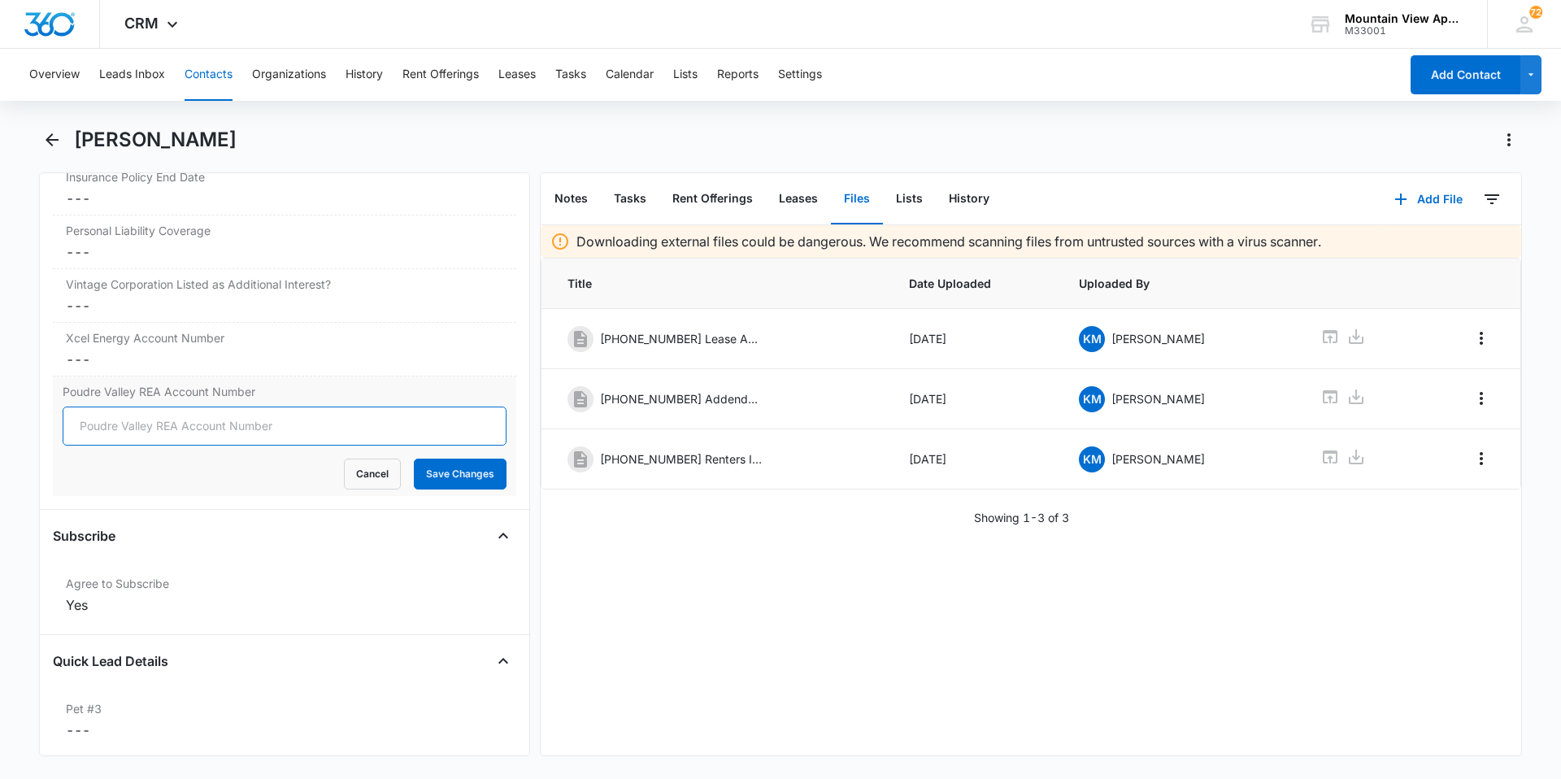
click at [136, 431] on input "Poudre Valley REA Account Number" at bounding box center [285, 426] width 444 height 39
type input "79393004"
click at [490, 463] on button "Save Changes" at bounding box center [460, 474] width 93 height 31
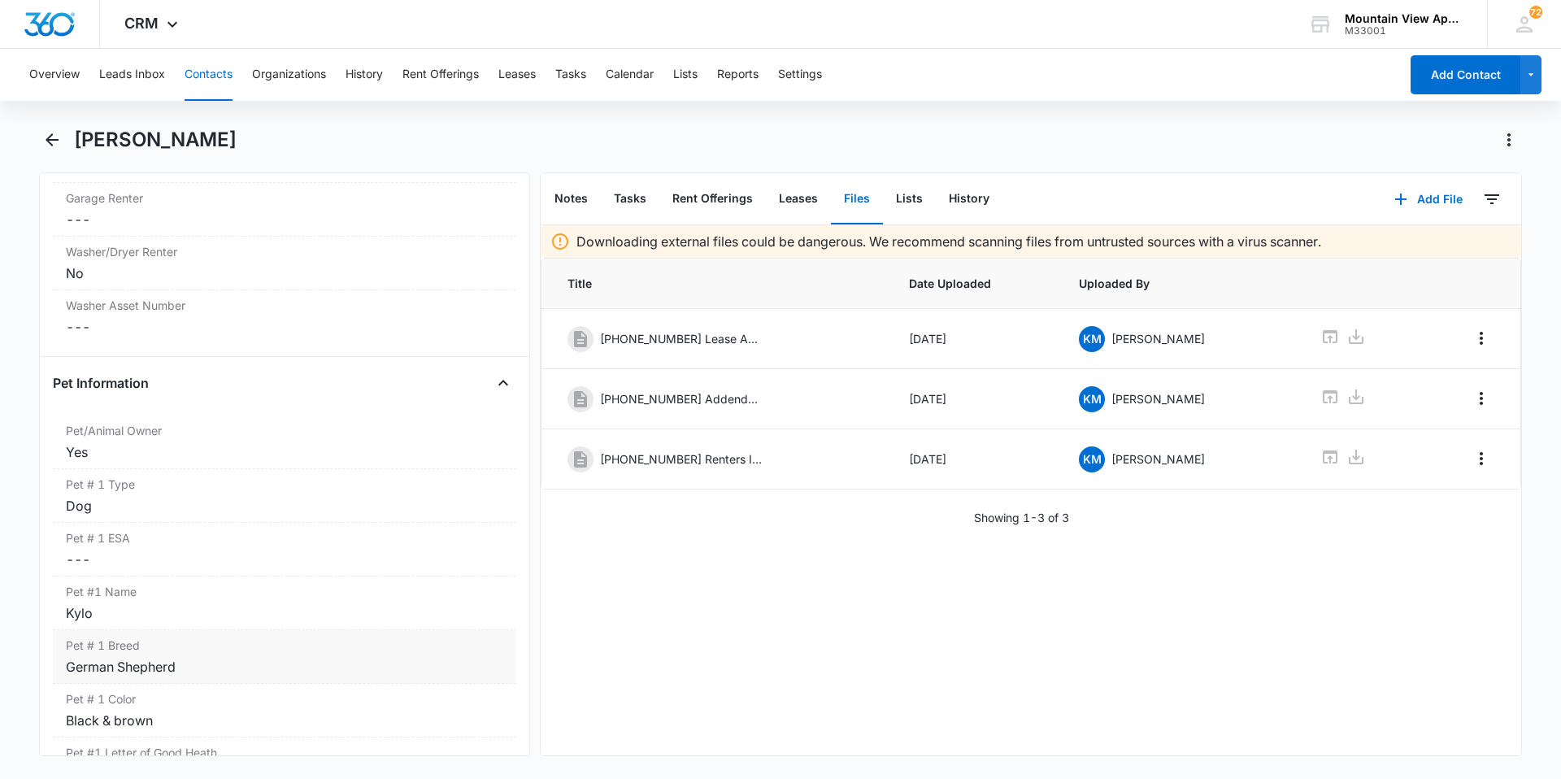
scroll to position [1995, 0]
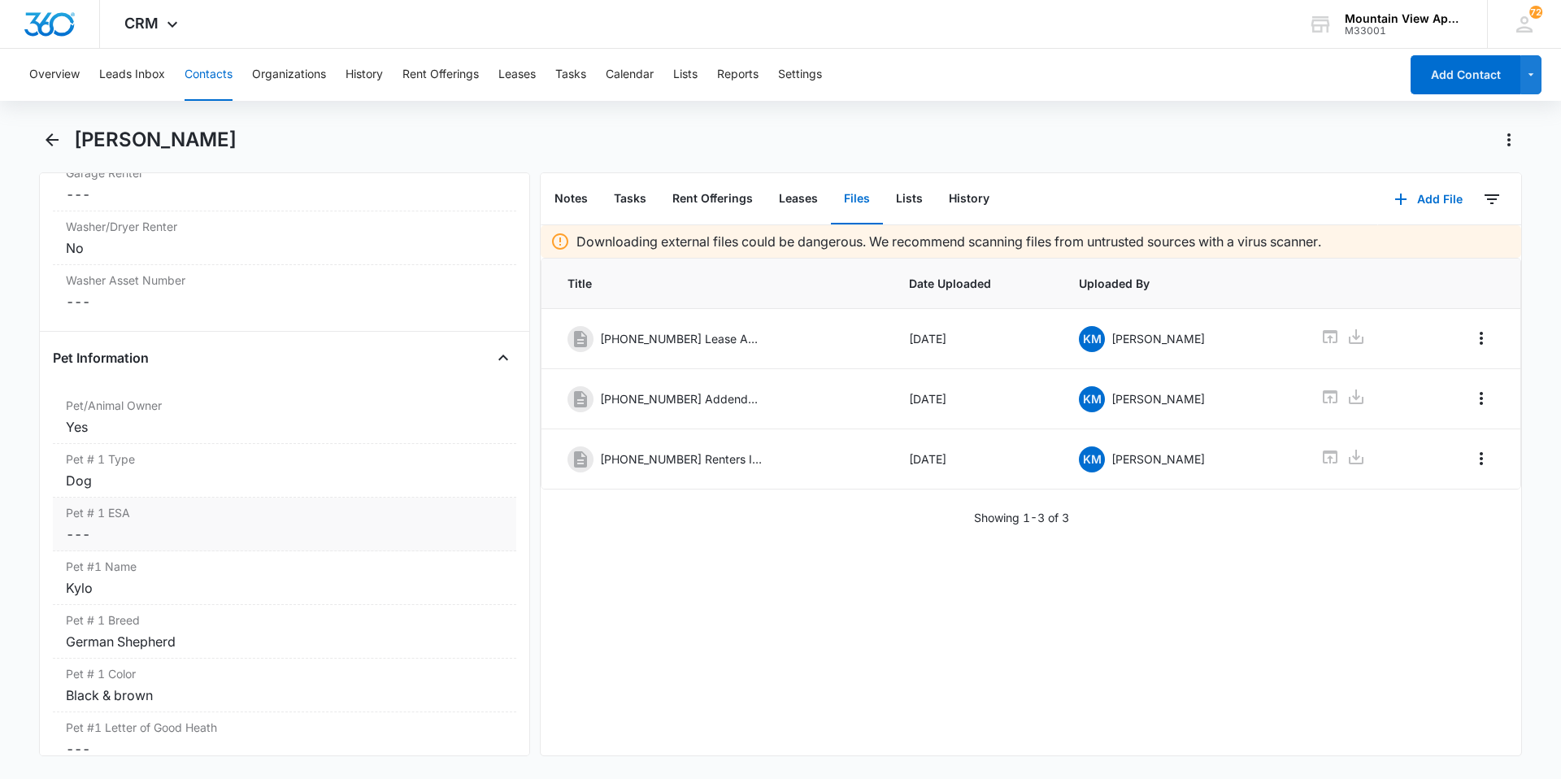
click at [84, 525] on dd "Cancel Save Changes ---" at bounding box center [285, 535] width 438 height 20
click at [80, 542] on label "Yes" at bounding box center [285, 546] width 444 height 17
click at [63, 546] on input "Yes" at bounding box center [63, 546] width 1 height 1
checkbox input "true"
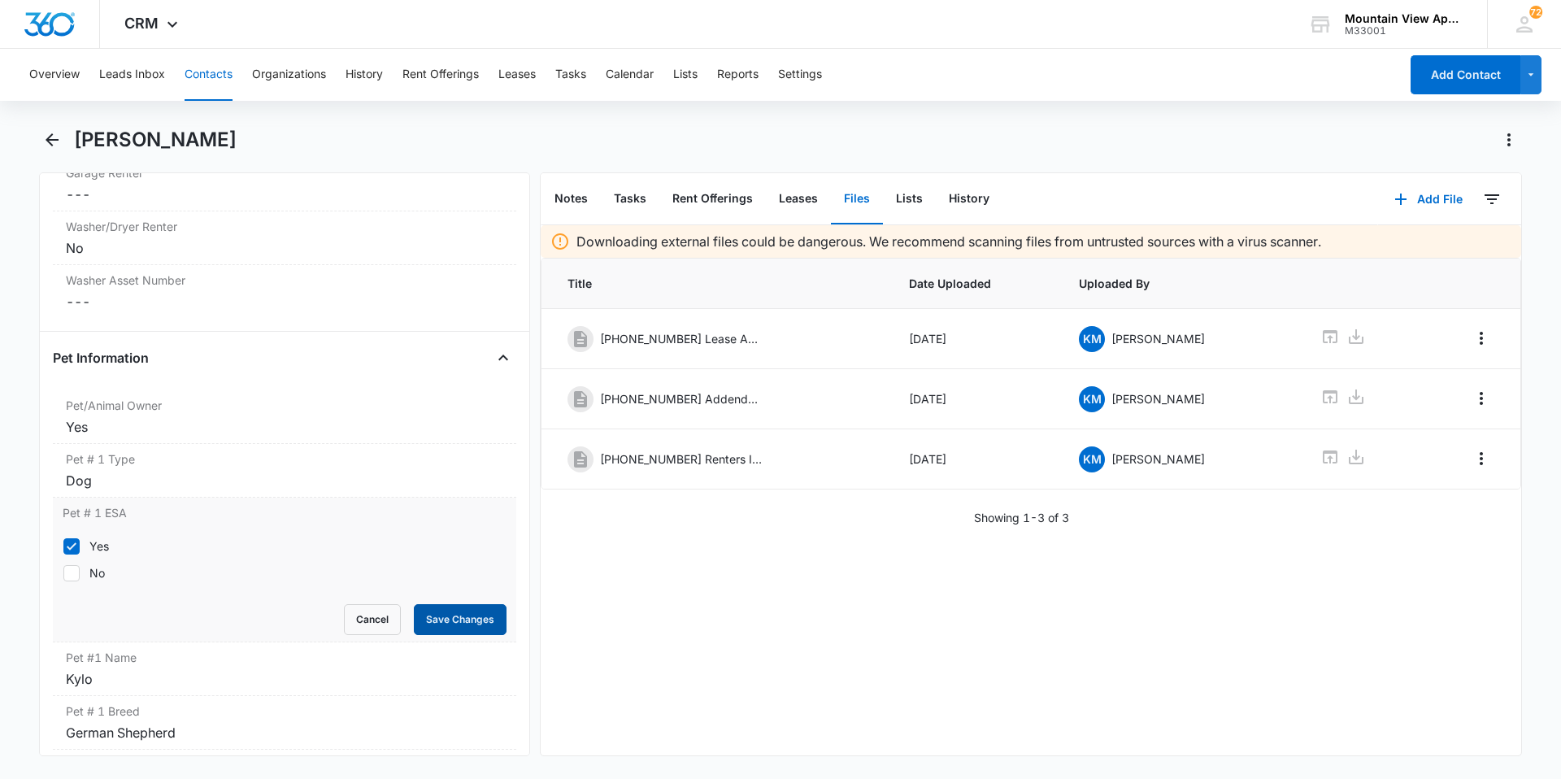
click at [446, 624] on button "Save Changes" at bounding box center [460, 619] width 93 height 31
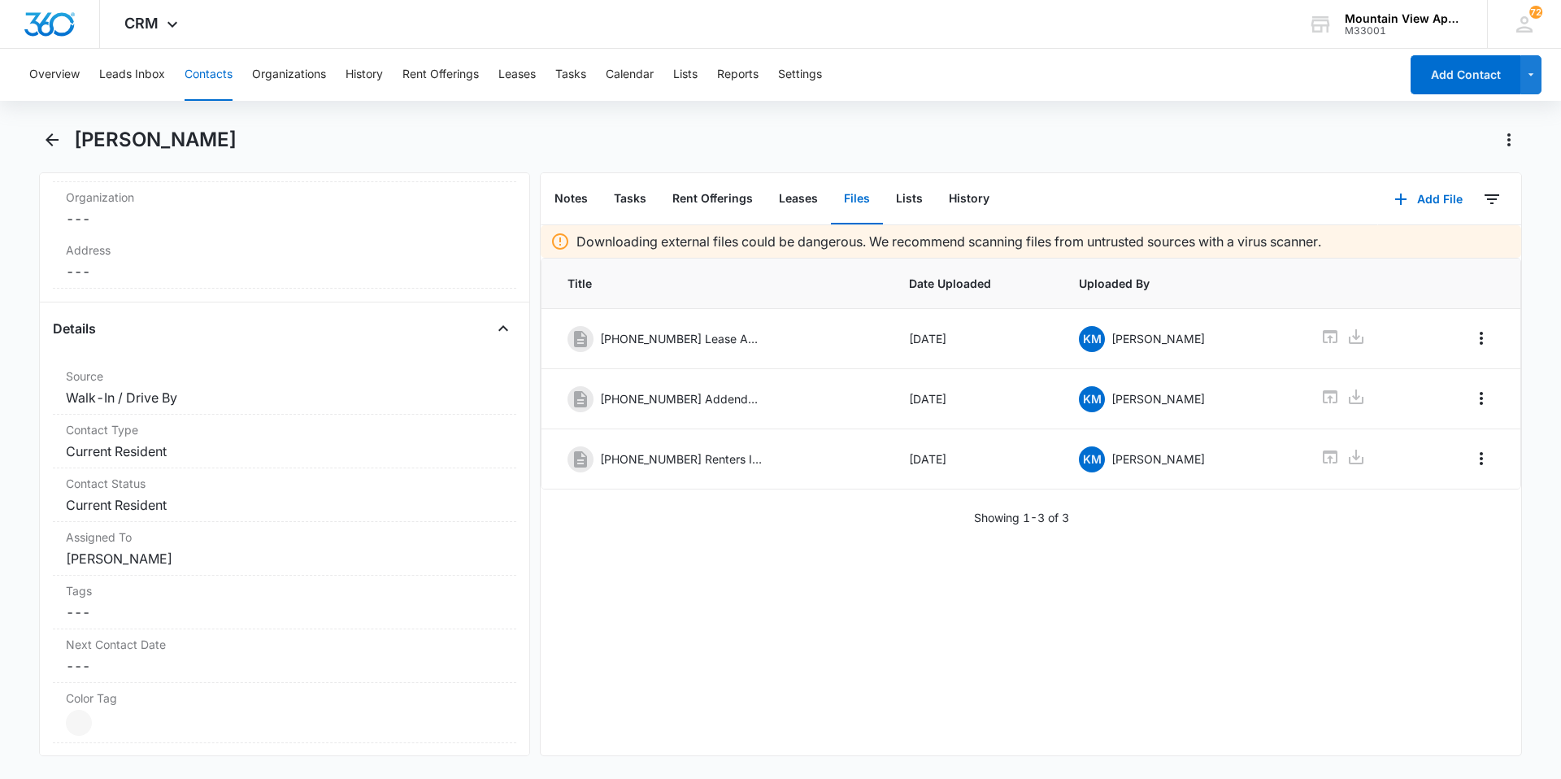
scroll to position [450, 0]
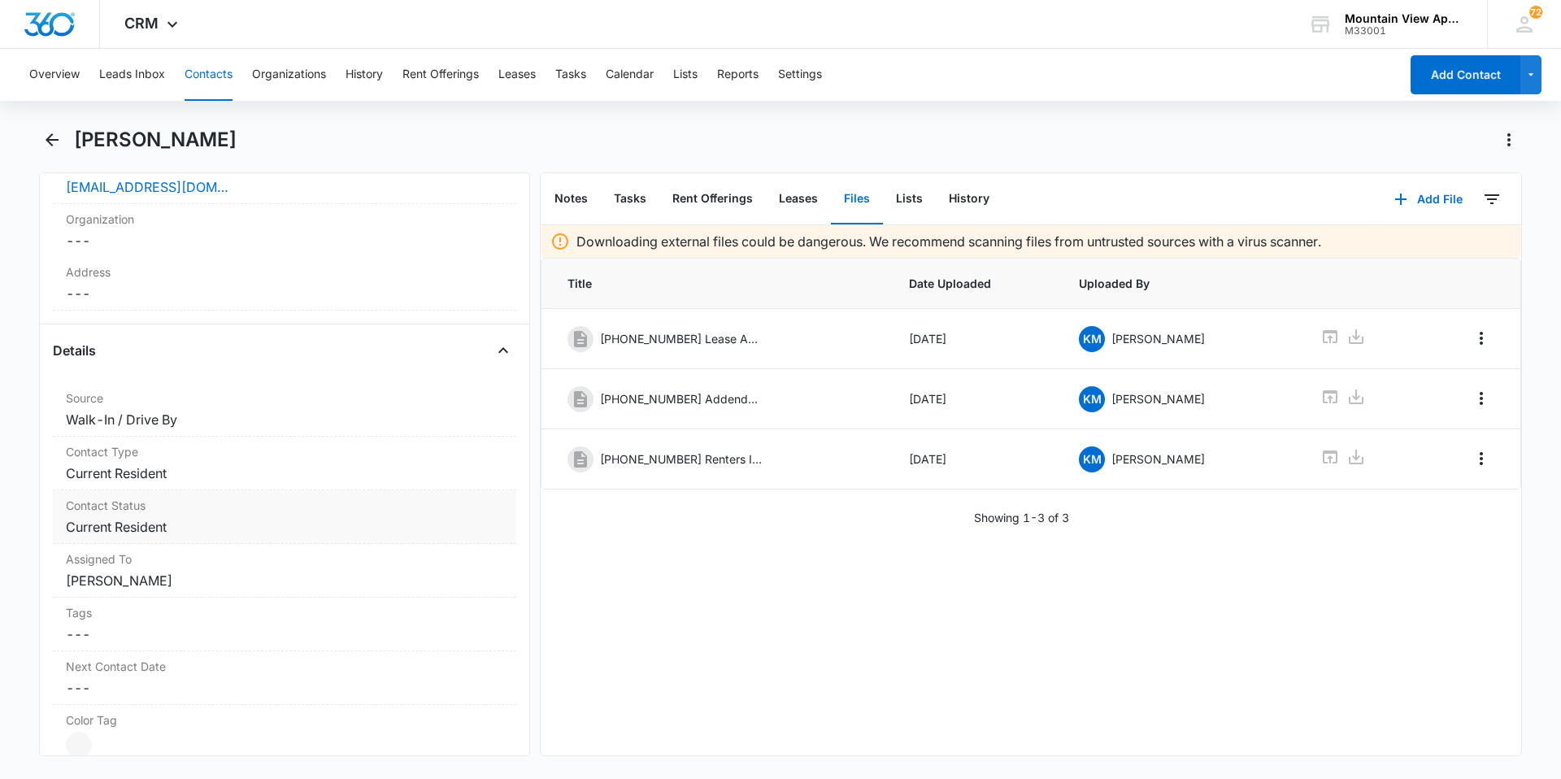
click at [206, 541] on div "Contact Status Cancel Save Changes Current Resident" at bounding box center [285, 517] width 464 height 54
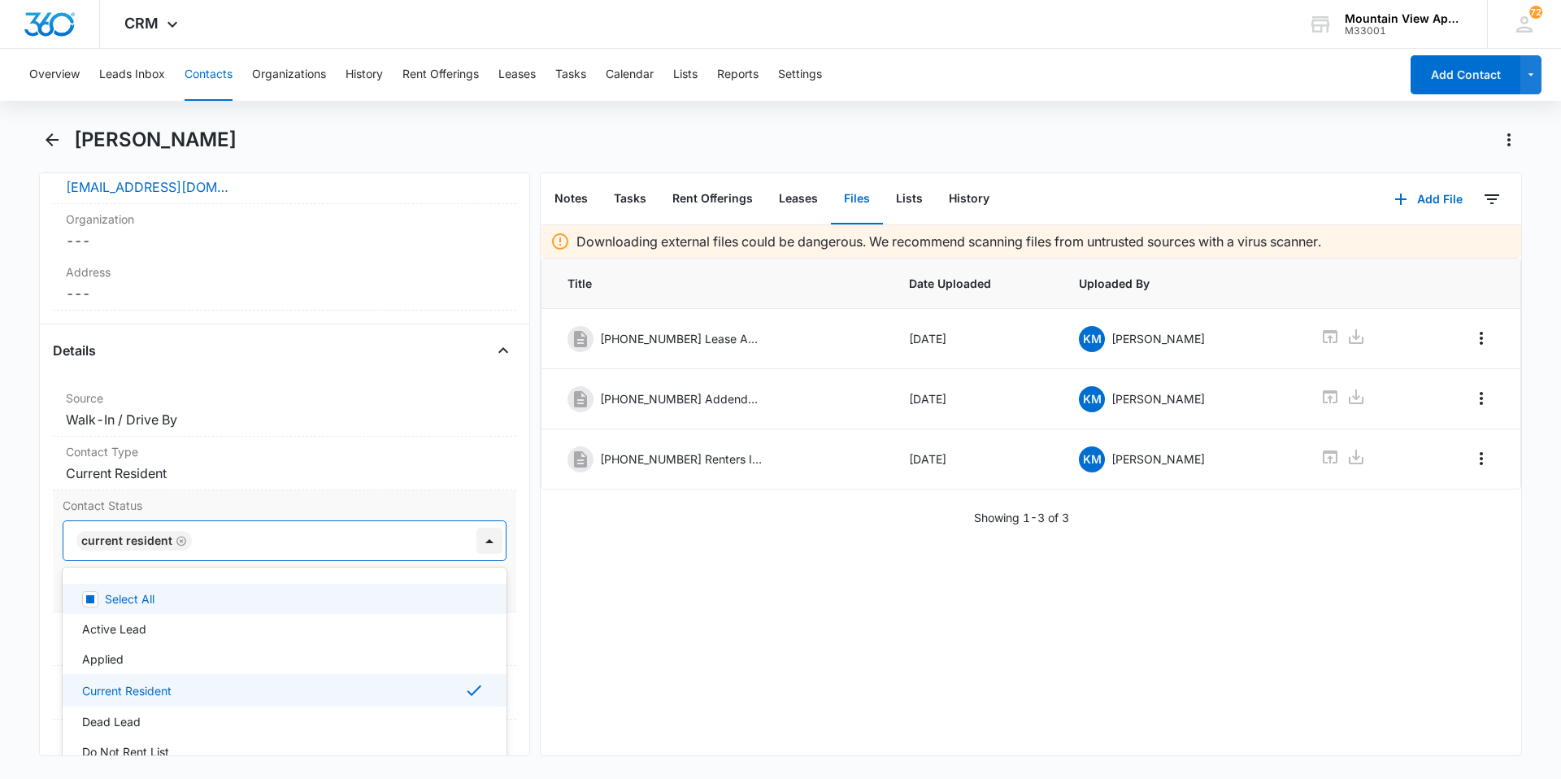
click at [477, 539] on div at bounding box center [490, 541] width 26 height 26
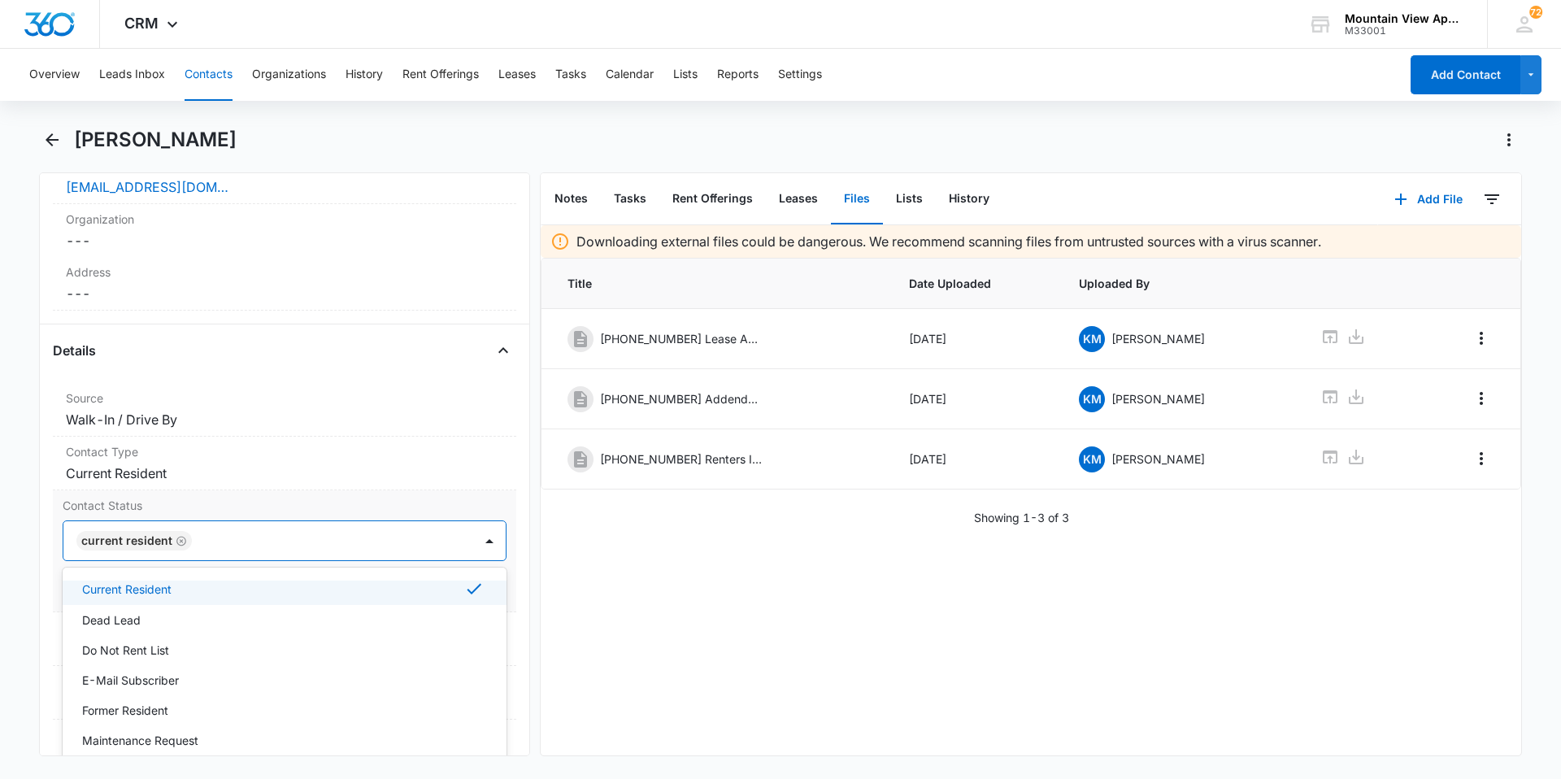
scroll to position [105, 0]
click at [186, 687] on div "E-Mail Subscriber" at bounding box center [285, 677] width 444 height 30
click at [754, 558] on div "Downloading external files could be dangerous. We recommend scanning files from…" at bounding box center [1031, 490] width 981 height 530
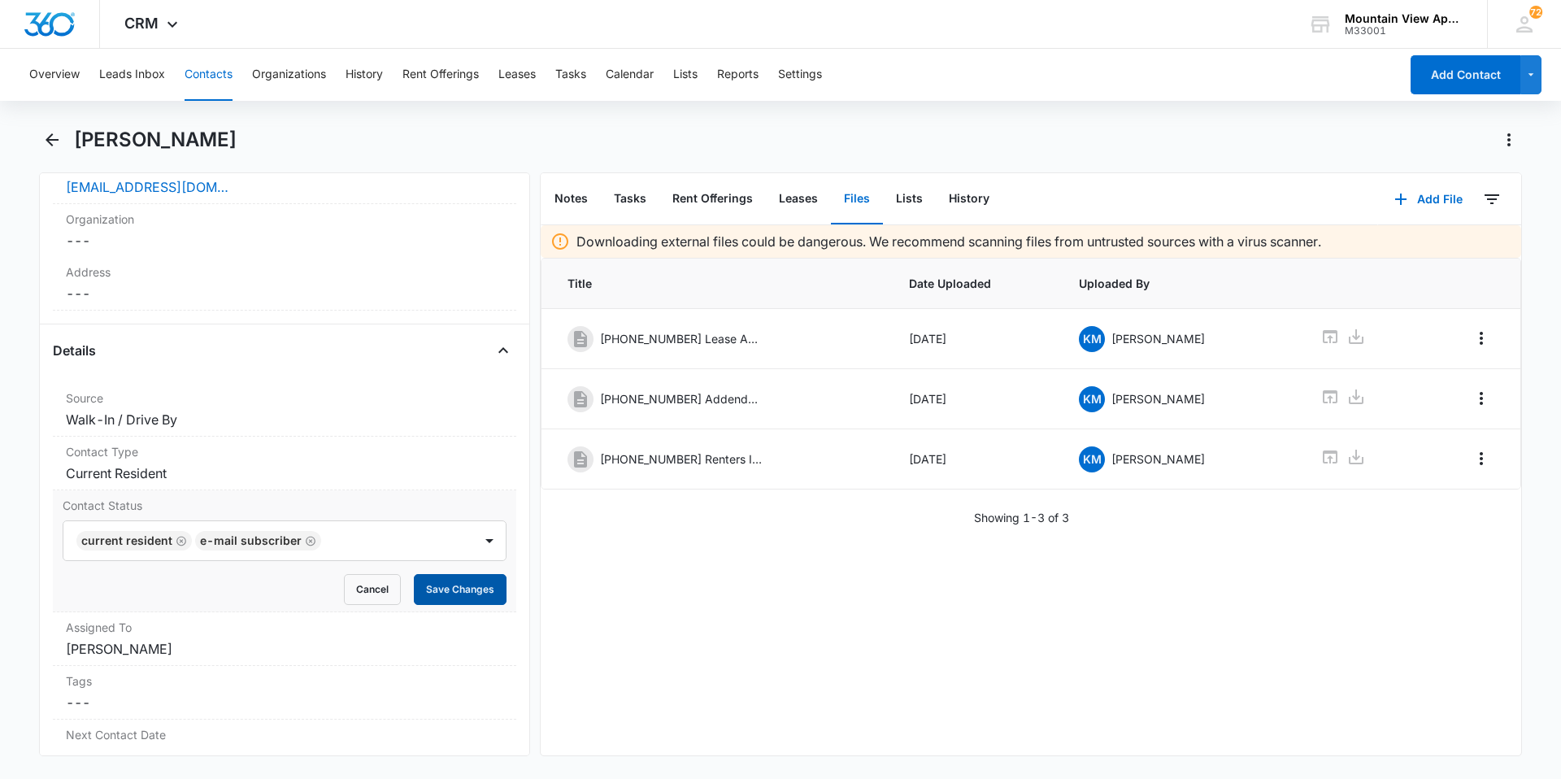
click at [429, 601] on button "Save Changes" at bounding box center [460, 589] width 93 height 31
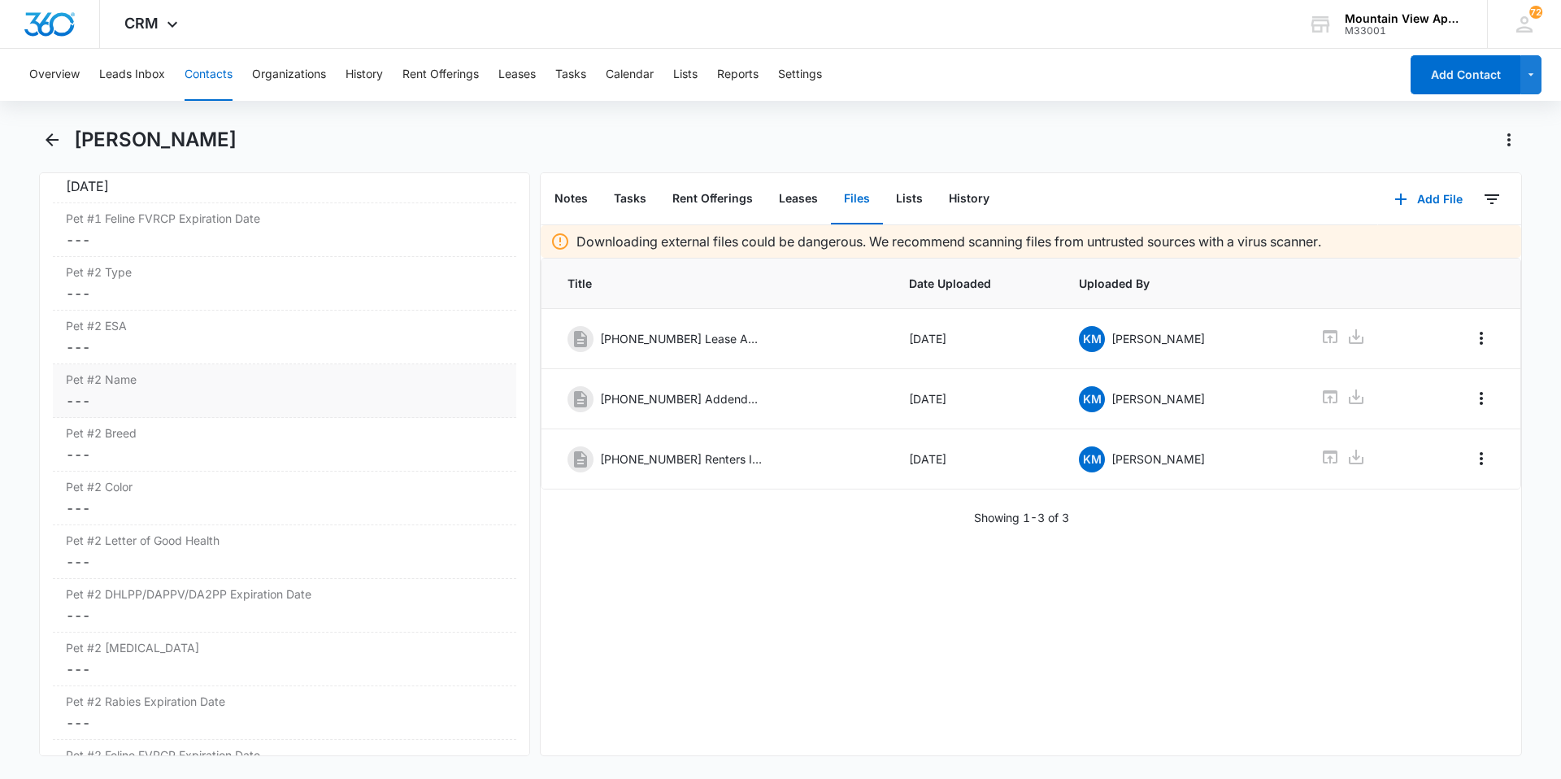
scroll to position [2521, 0]
